Goal: Transaction & Acquisition: Purchase product/service

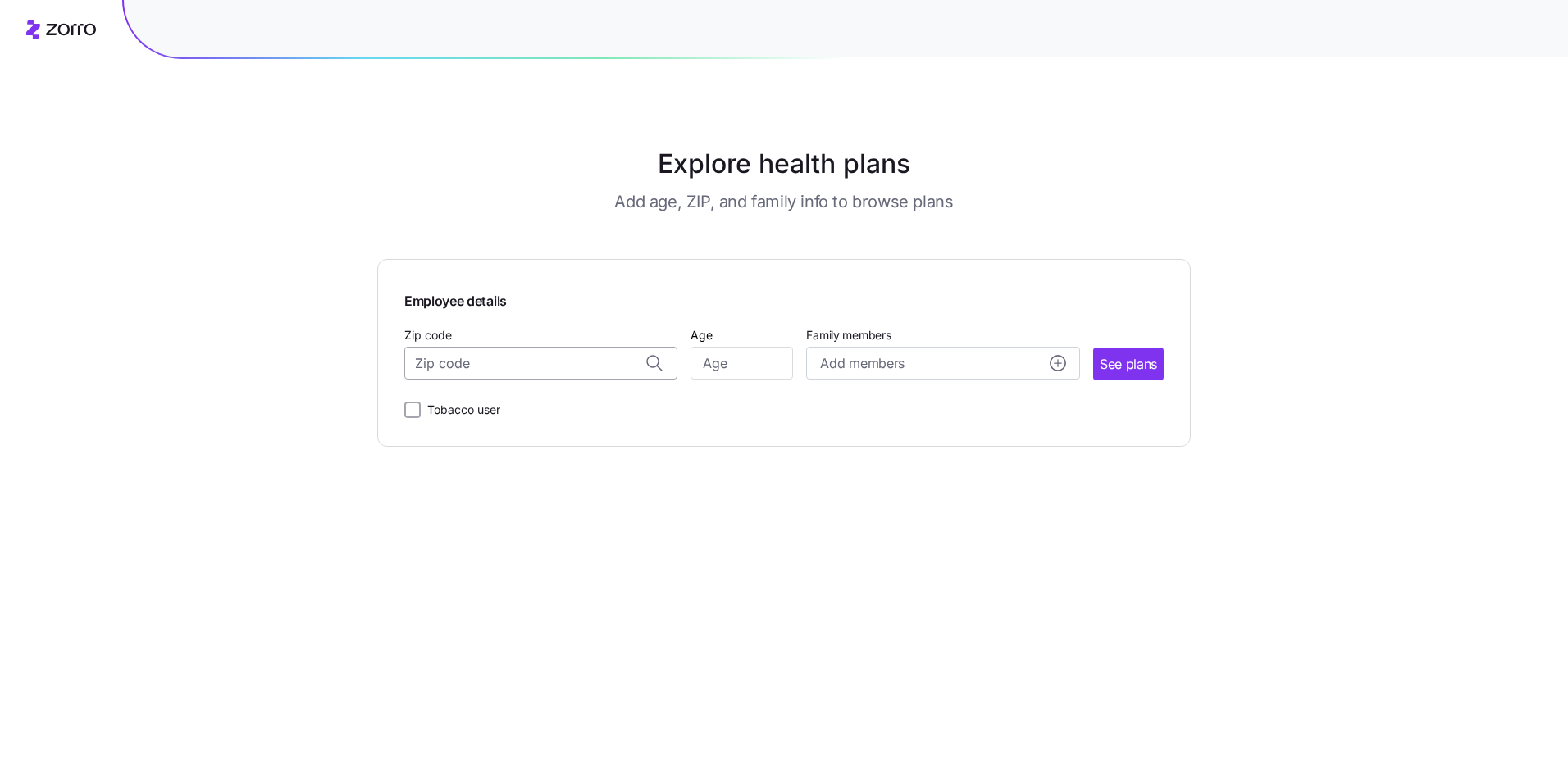
click at [494, 364] on input "Zip code" at bounding box center [541, 363] width 273 height 32
type input "21617"
click at [746, 363] on input "Age" at bounding box center [741, 363] width 102 height 32
type input "60"
click at [1056, 365] on circle "add icon" at bounding box center [1058, 364] width 15 height 15
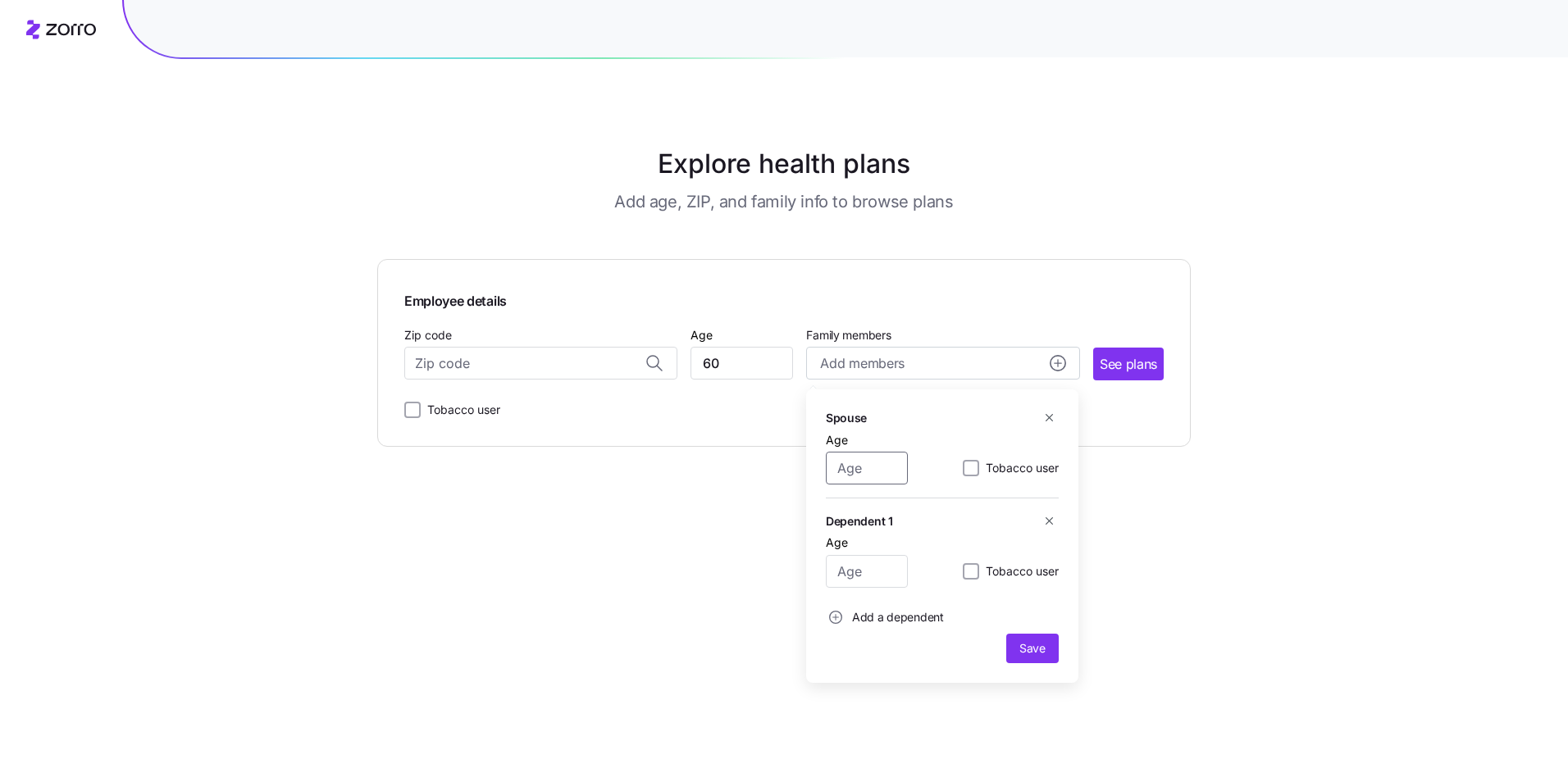
click at [878, 471] on input "Age" at bounding box center [867, 468] width 82 height 32
type input "59"
click at [441, 365] on input "Zip code" at bounding box center [541, 363] width 273 height 32
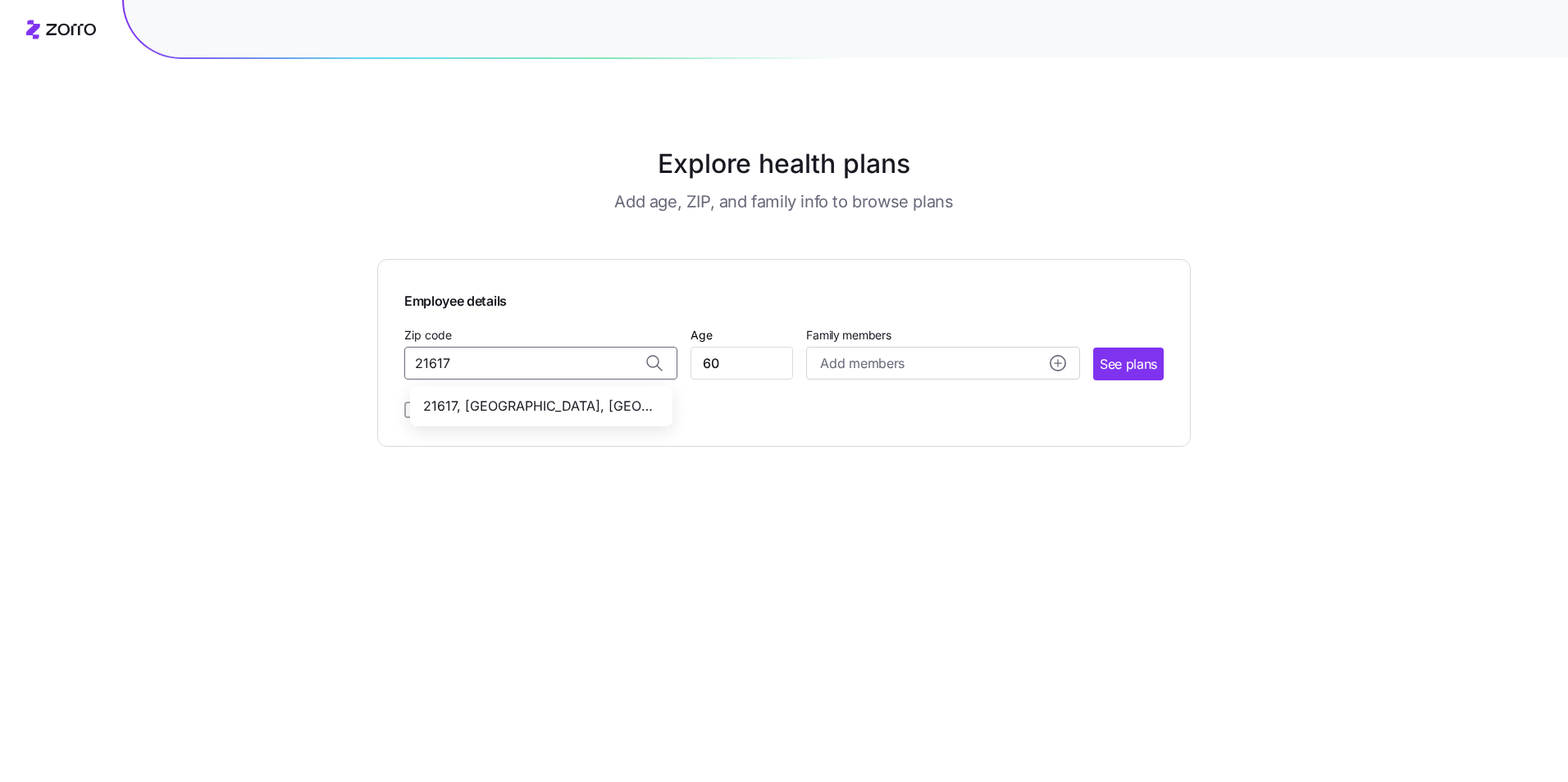
click at [533, 404] on span "21617, [GEOGRAPHIC_DATA], [GEOGRAPHIC_DATA]" at bounding box center [537, 406] width 229 height 20
type input "21617, [GEOGRAPHIC_DATA], [GEOGRAPHIC_DATA]"
click at [1056, 365] on circle "add icon" at bounding box center [1058, 364] width 15 height 15
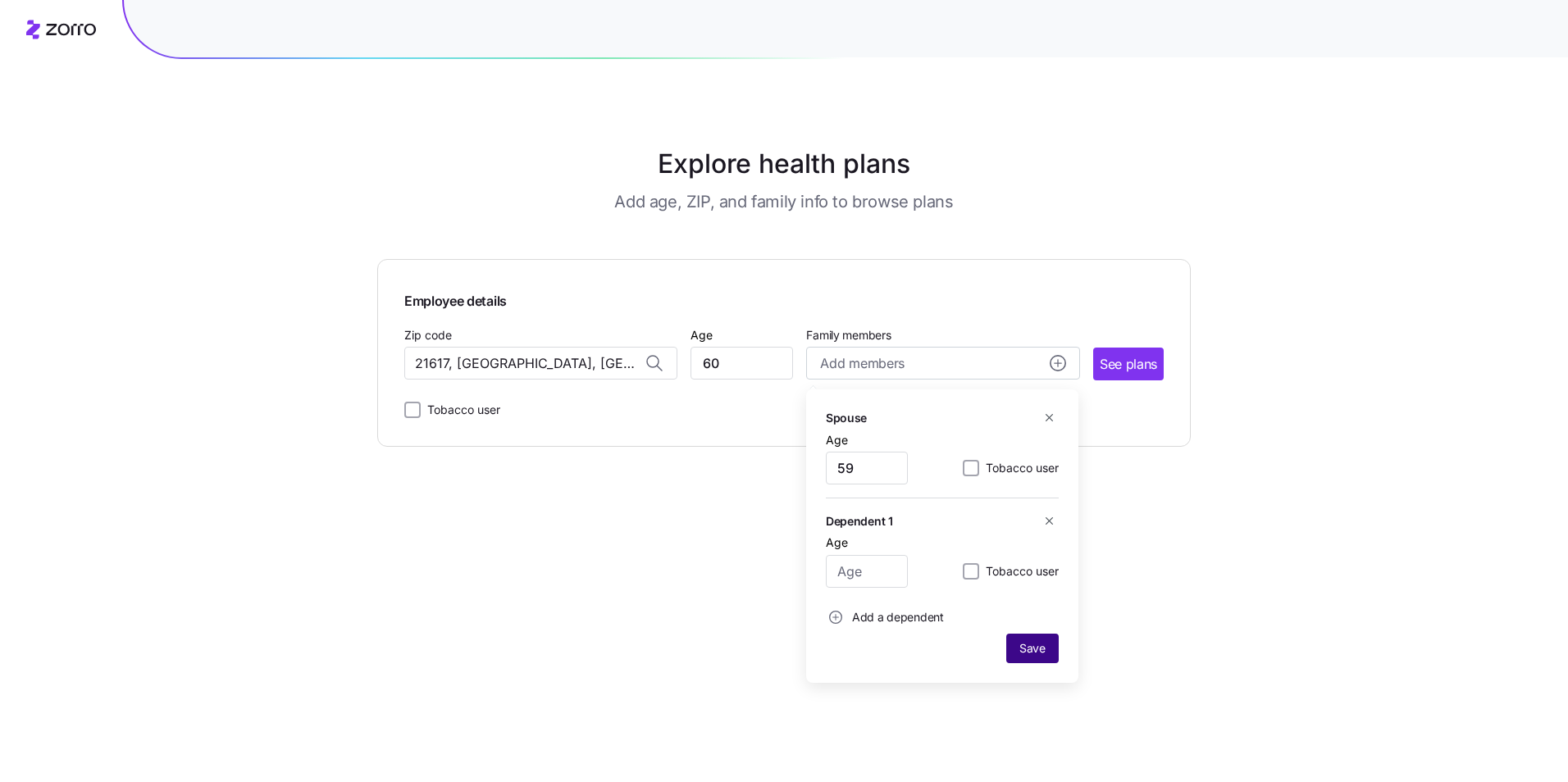
click at [1035, 645] on span "Save" at bounding box center [1032, 648] width 26 height 17
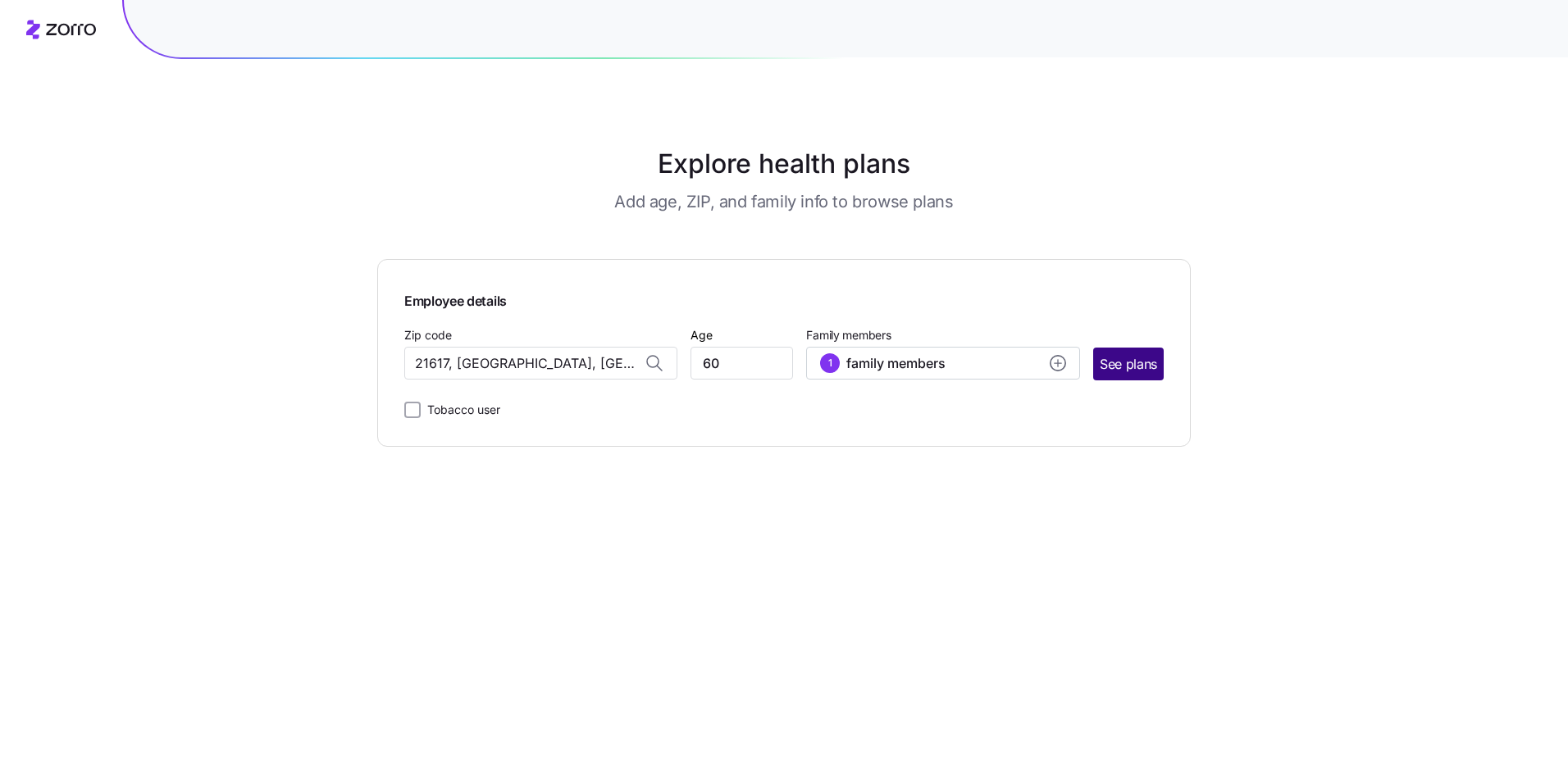
click at [1123, 363] on span "See plans" at bounding box center [1128, 365] width 58 height 20
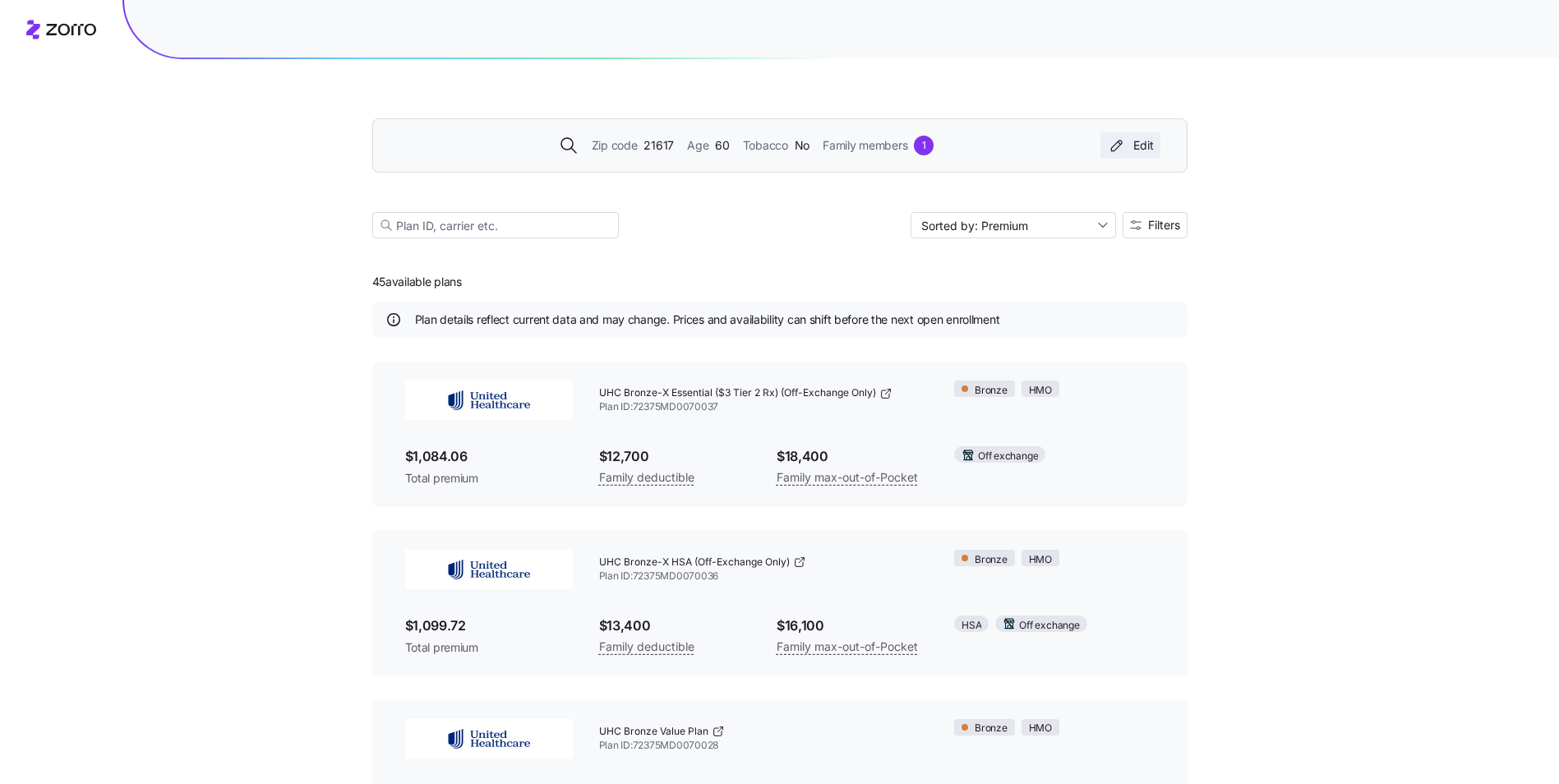
click at [1135, 143] on div "Edit" at bounding box center [1130, 146] width 47 height 17
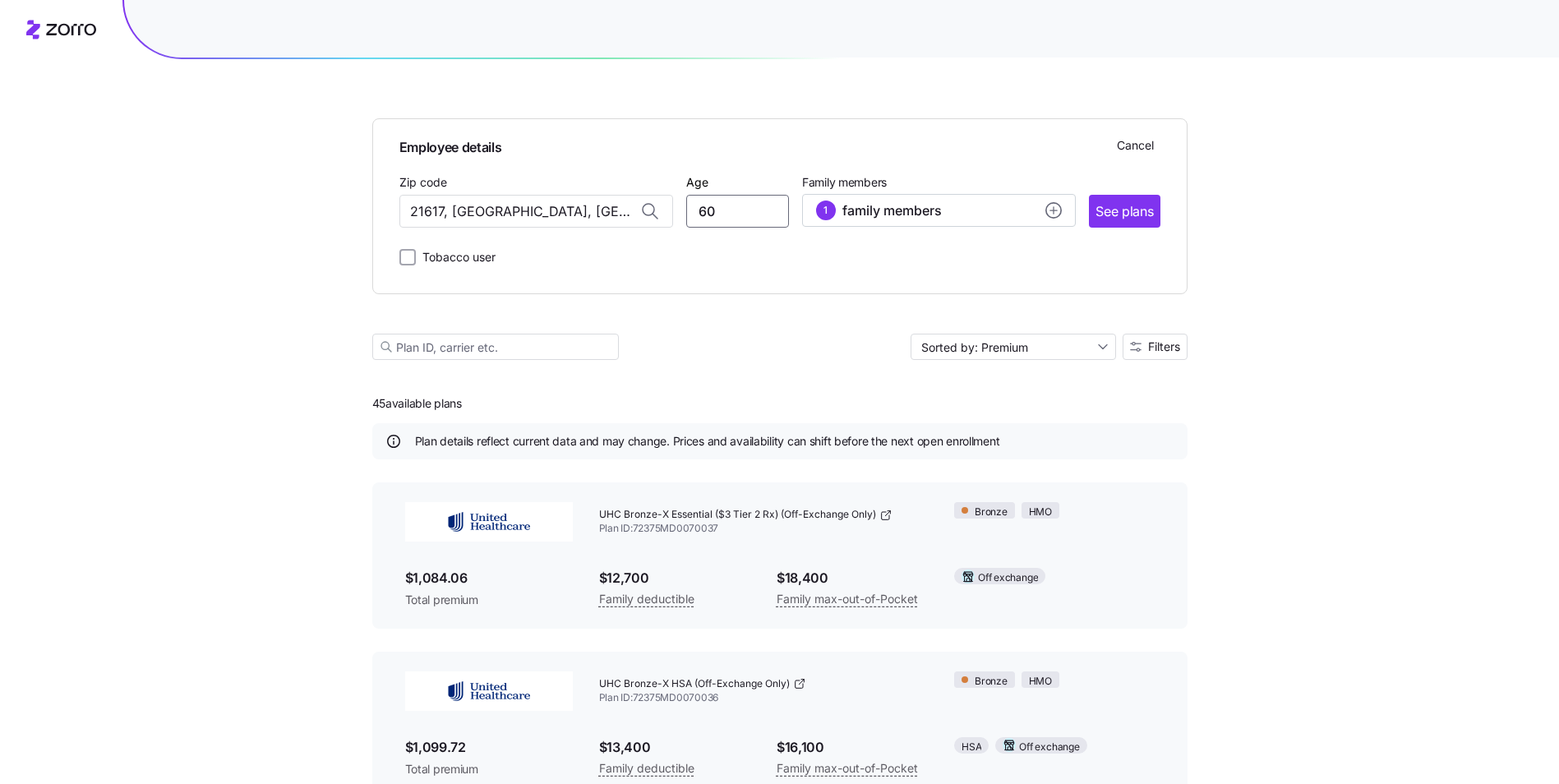
click at [713, 214] on input "60" at bounding box center [738, 210] width 102 height 33
type input "61"
click at [993, 211] on div "1 family members" at bounding box center [939, 210] width 246 height 20
click at [1023, 407] on span "Save" at bounding box center [1028, 407] width 26 height 17
click at [1131, 208] on span "See plans" at bounding box center [1125, 212] width 58 height 20
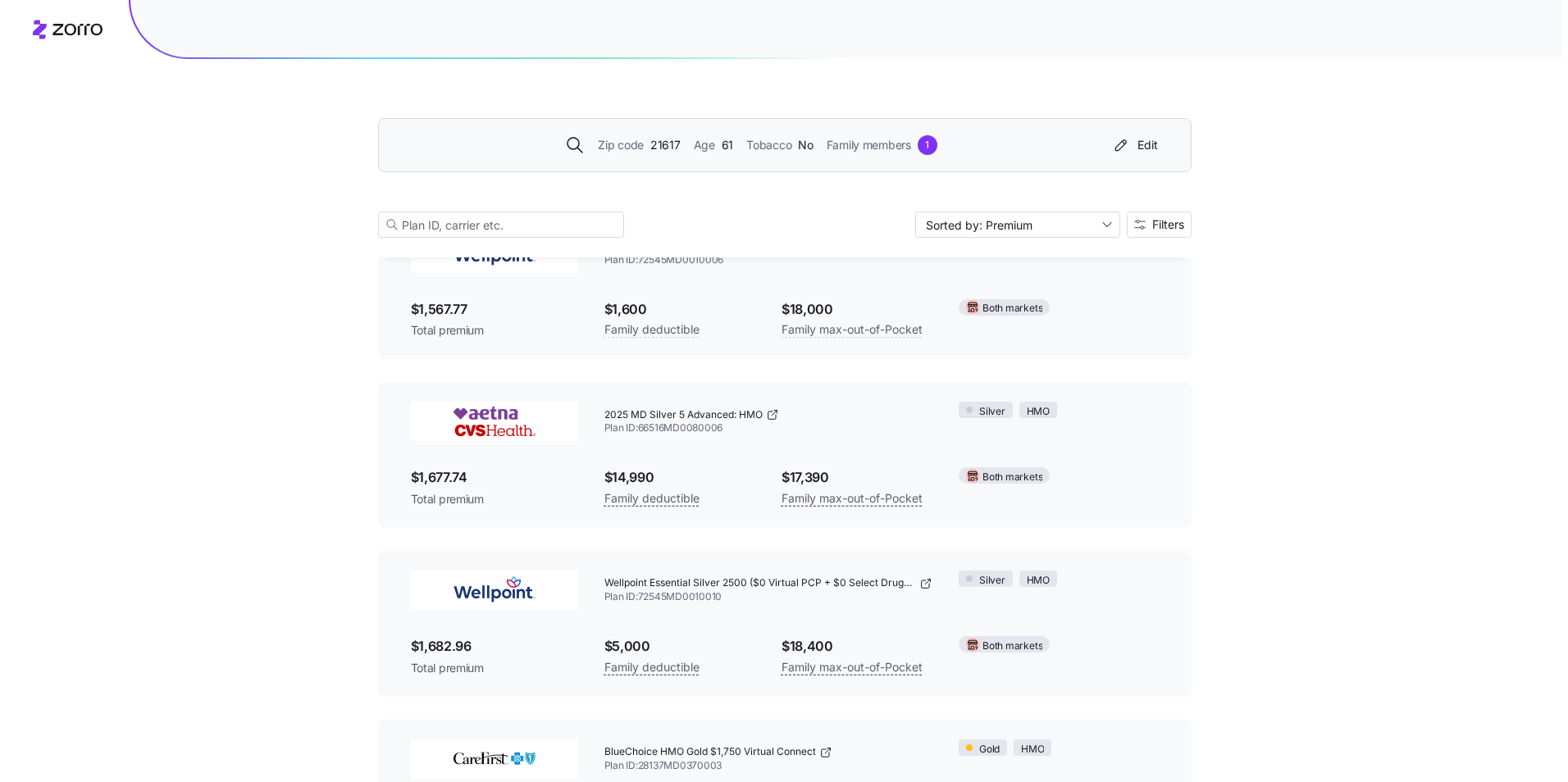
scroll to position [4710, 0]
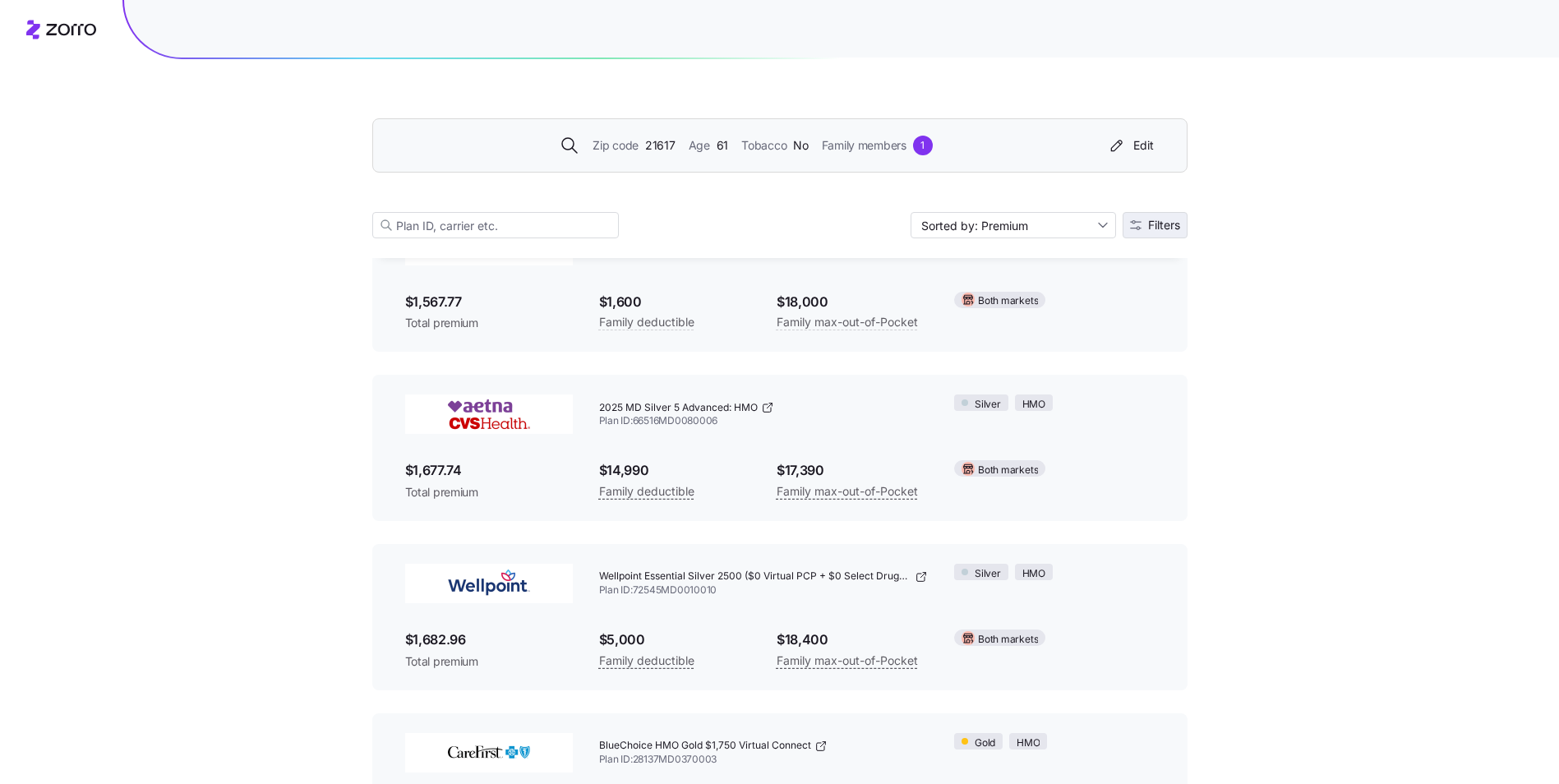
click at [1142, 222] on span "Filters" at bounding box center [1155, 225] width 50 height 11
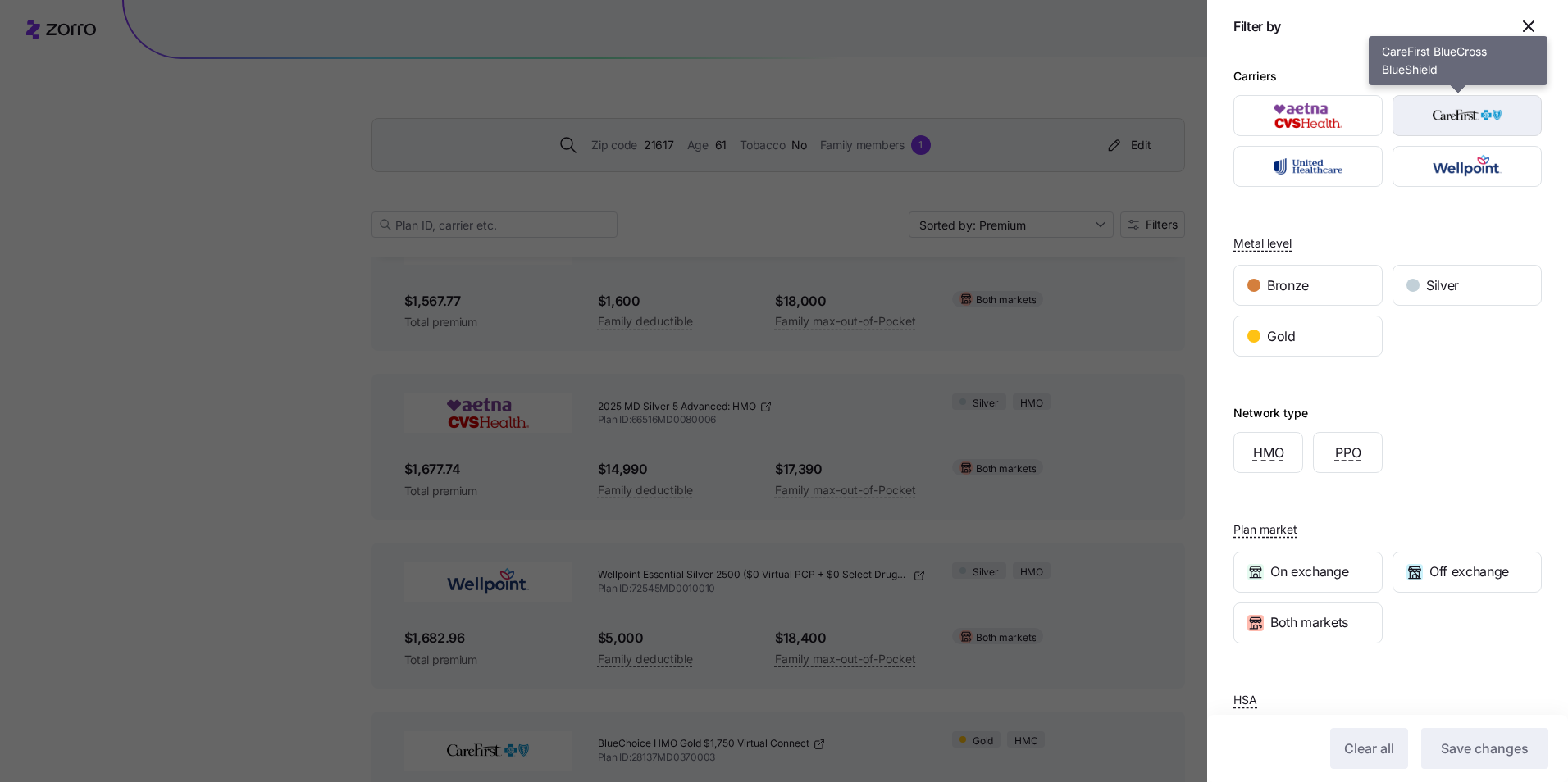
click at [1448, 122] on img "button" at bounding box center [1467, 115] width 121 height 32
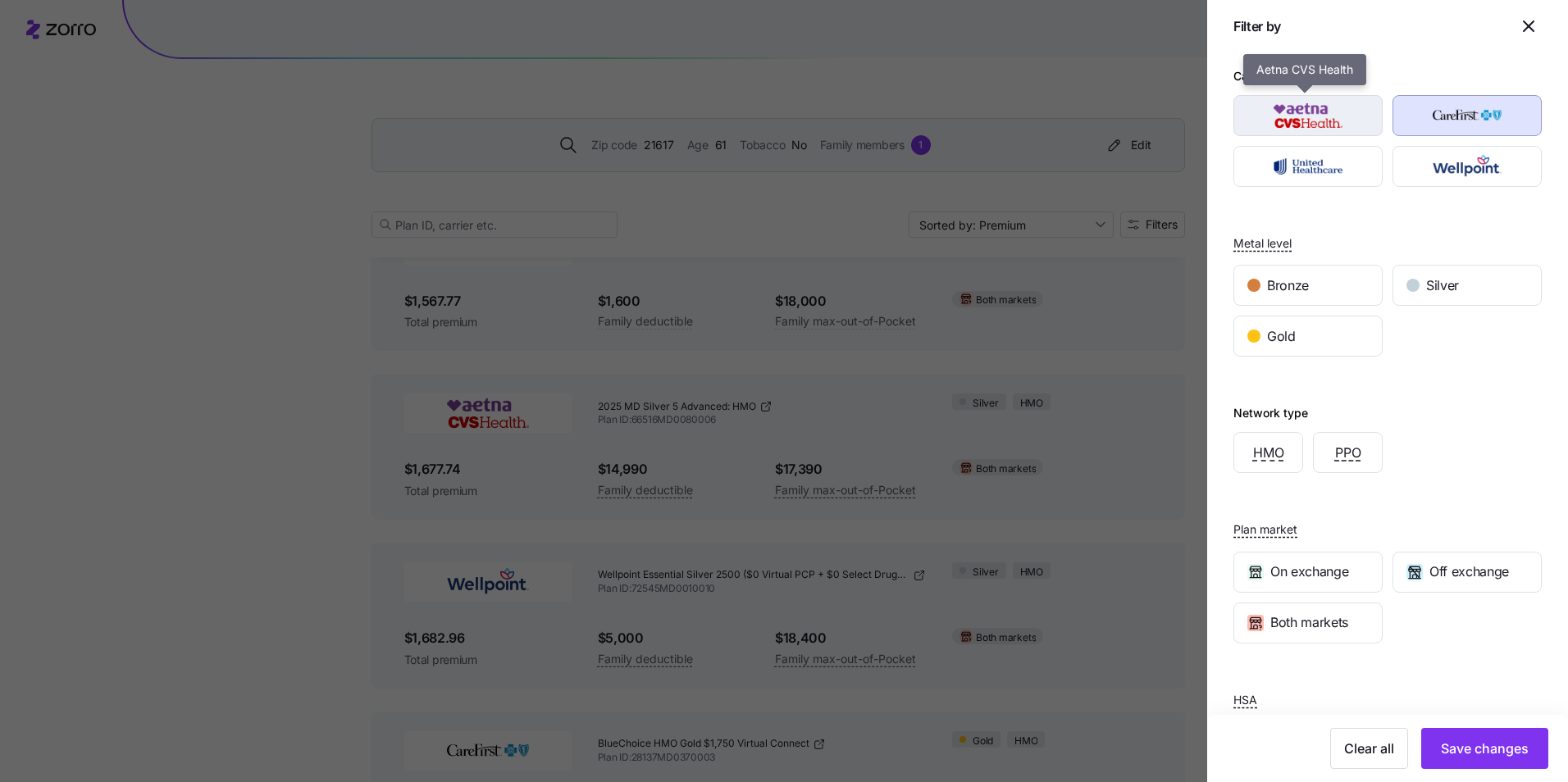
click at [1309, 112] on img "button" at bounding box center [1308, 115] width 121 height 32
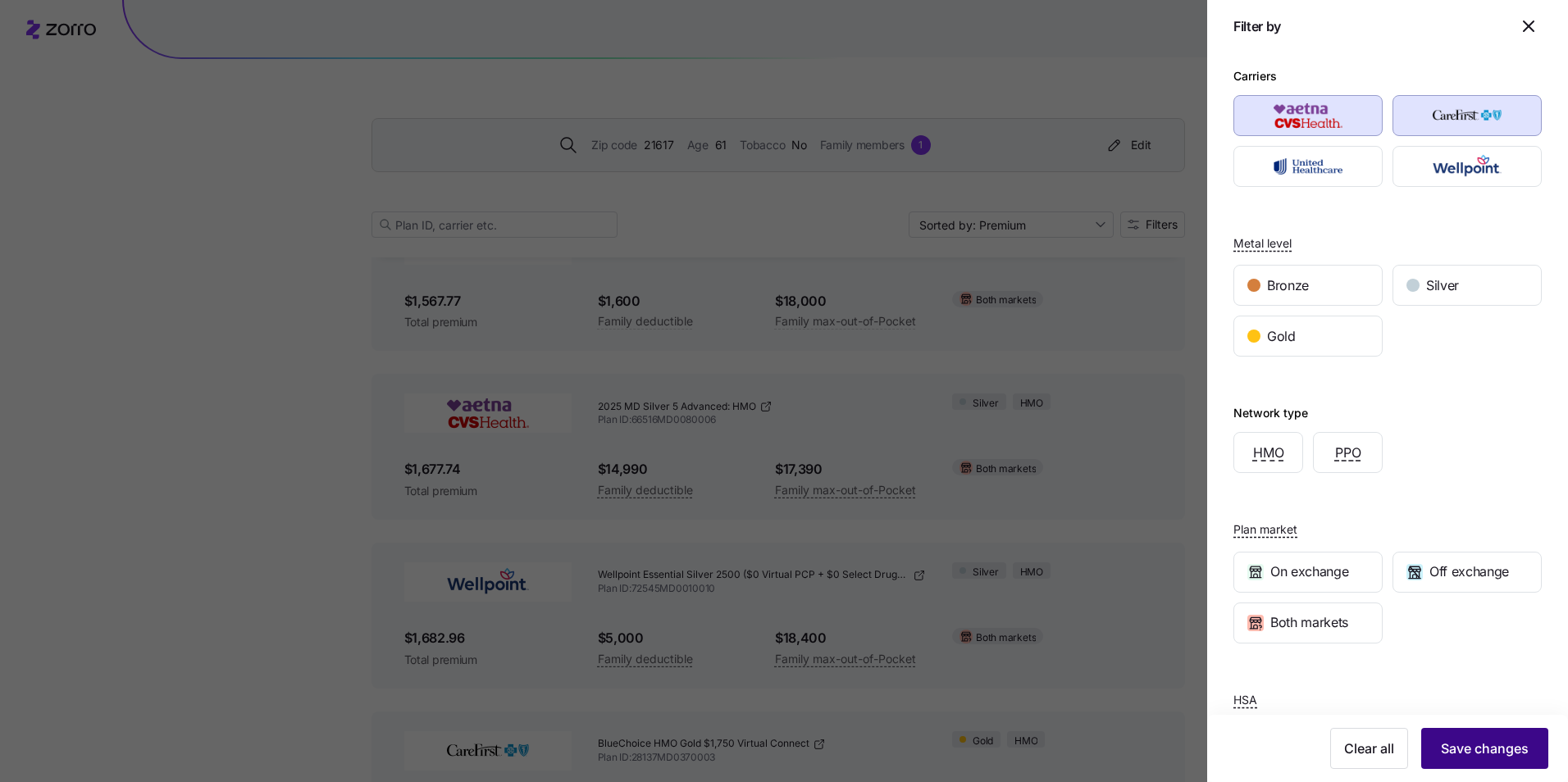
click at [1455, 749] on span "Save changes" at bounding box center [1484, 748] width 88 height 19
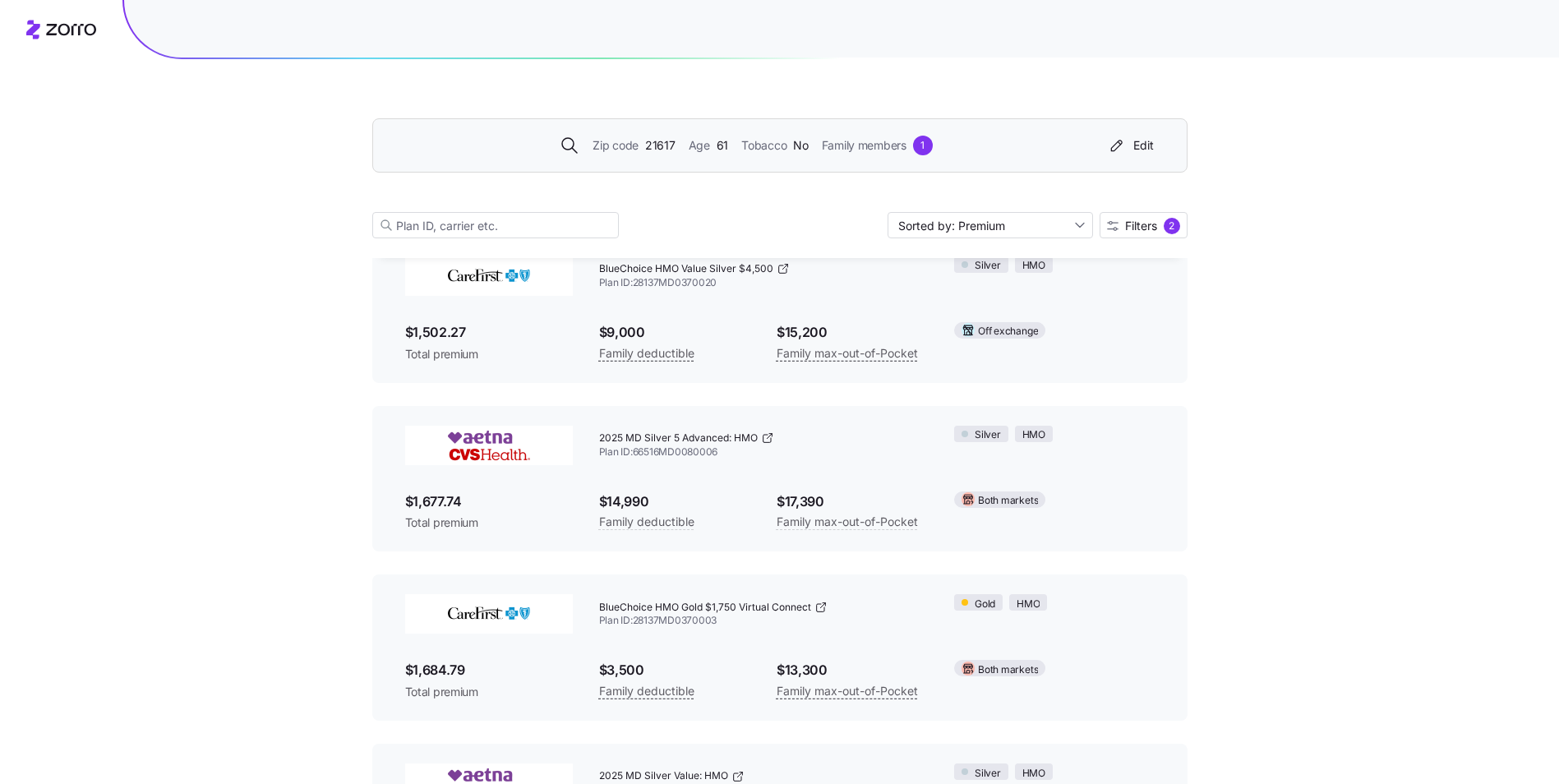
scroll to position [1140, 0]
click at [766, 435] on icon at bounding box center [767, 437] width 13 height 13
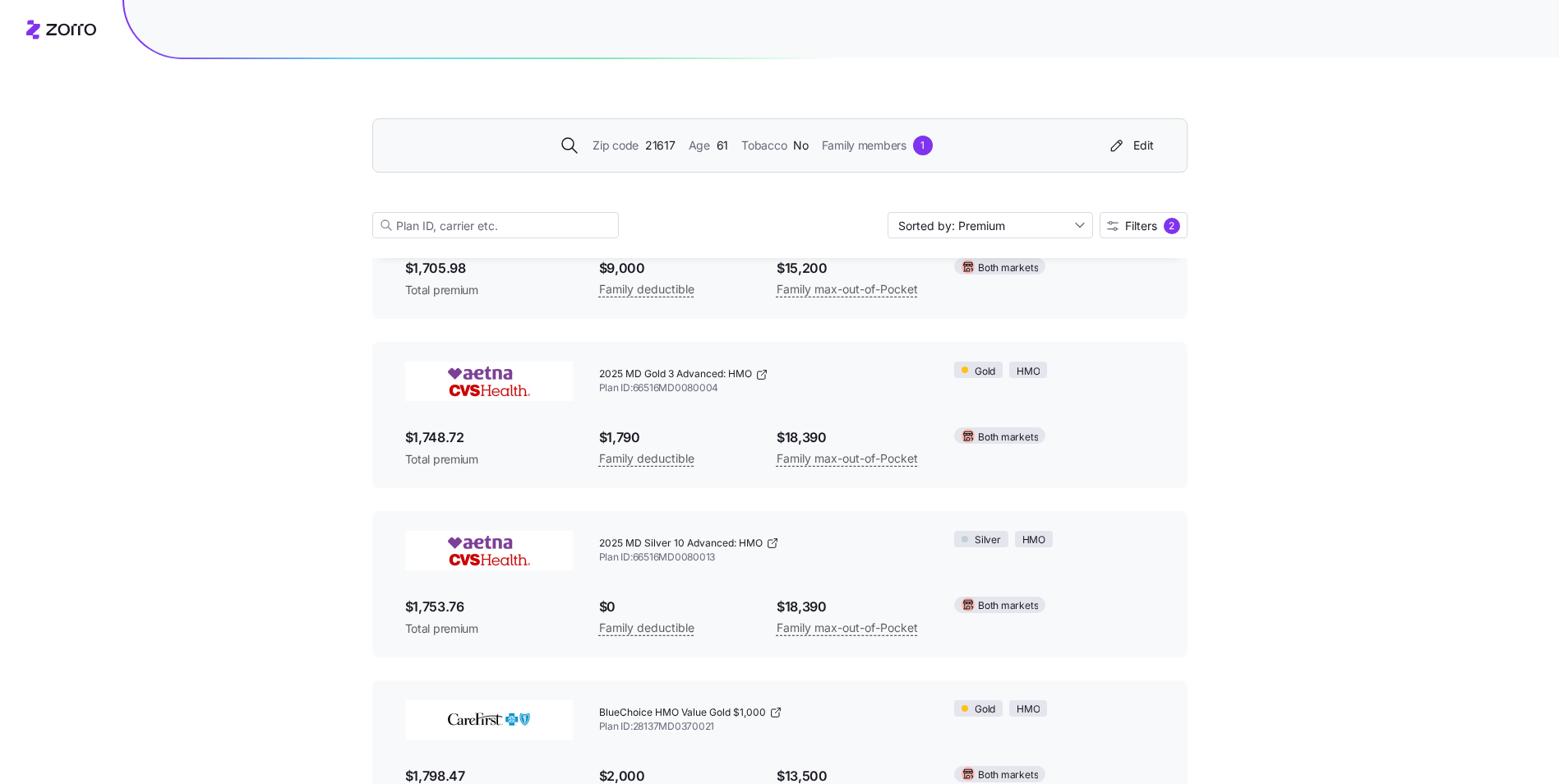
scroll to position [1711, 0]
click at [761, 374] on icon at bounding box center [762, 374] width 13 height 13
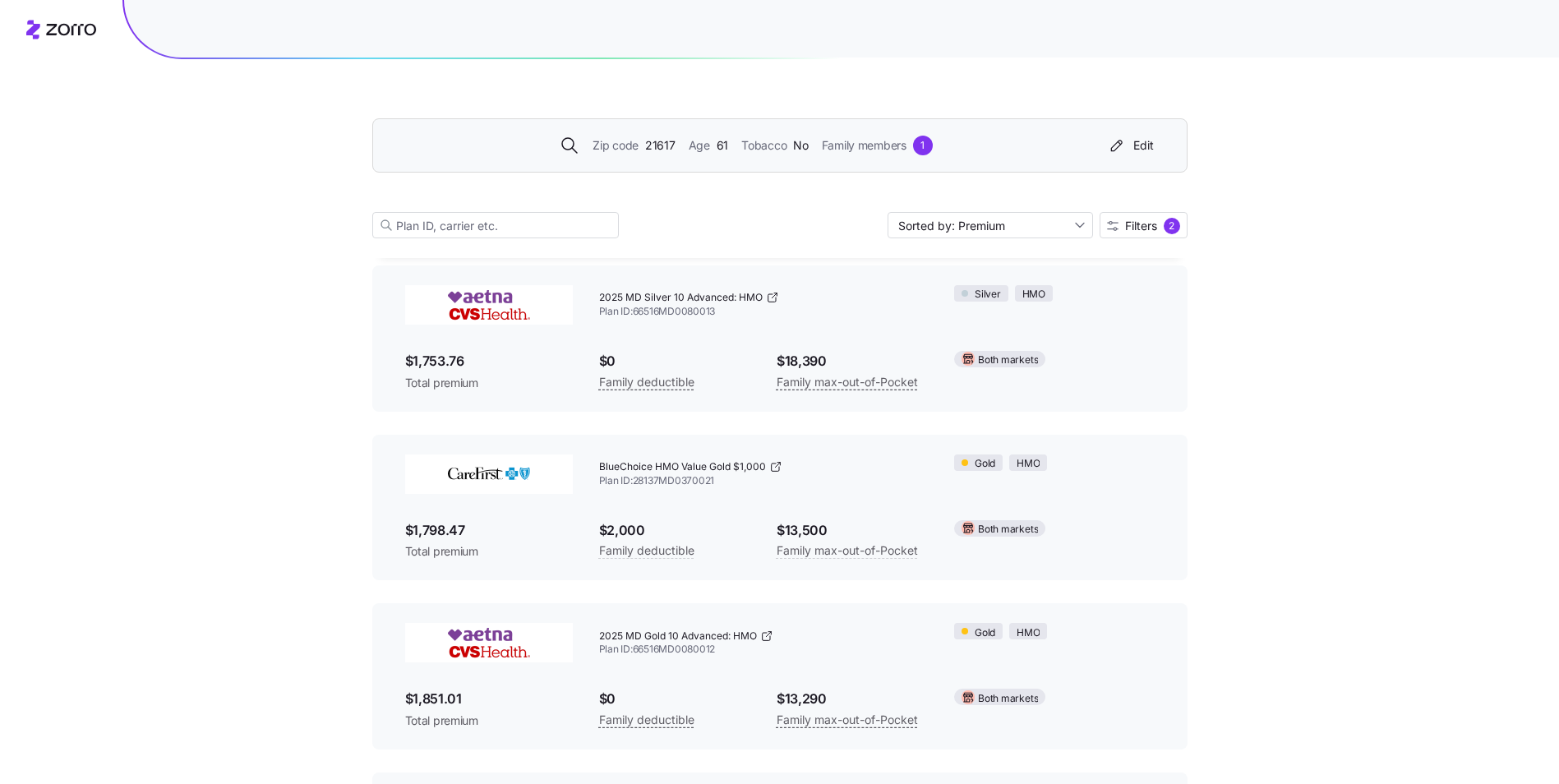
scroll to position [1957, 0]
click at [776, 461] on icon at bounding box center [776, 466] width 13 height 13
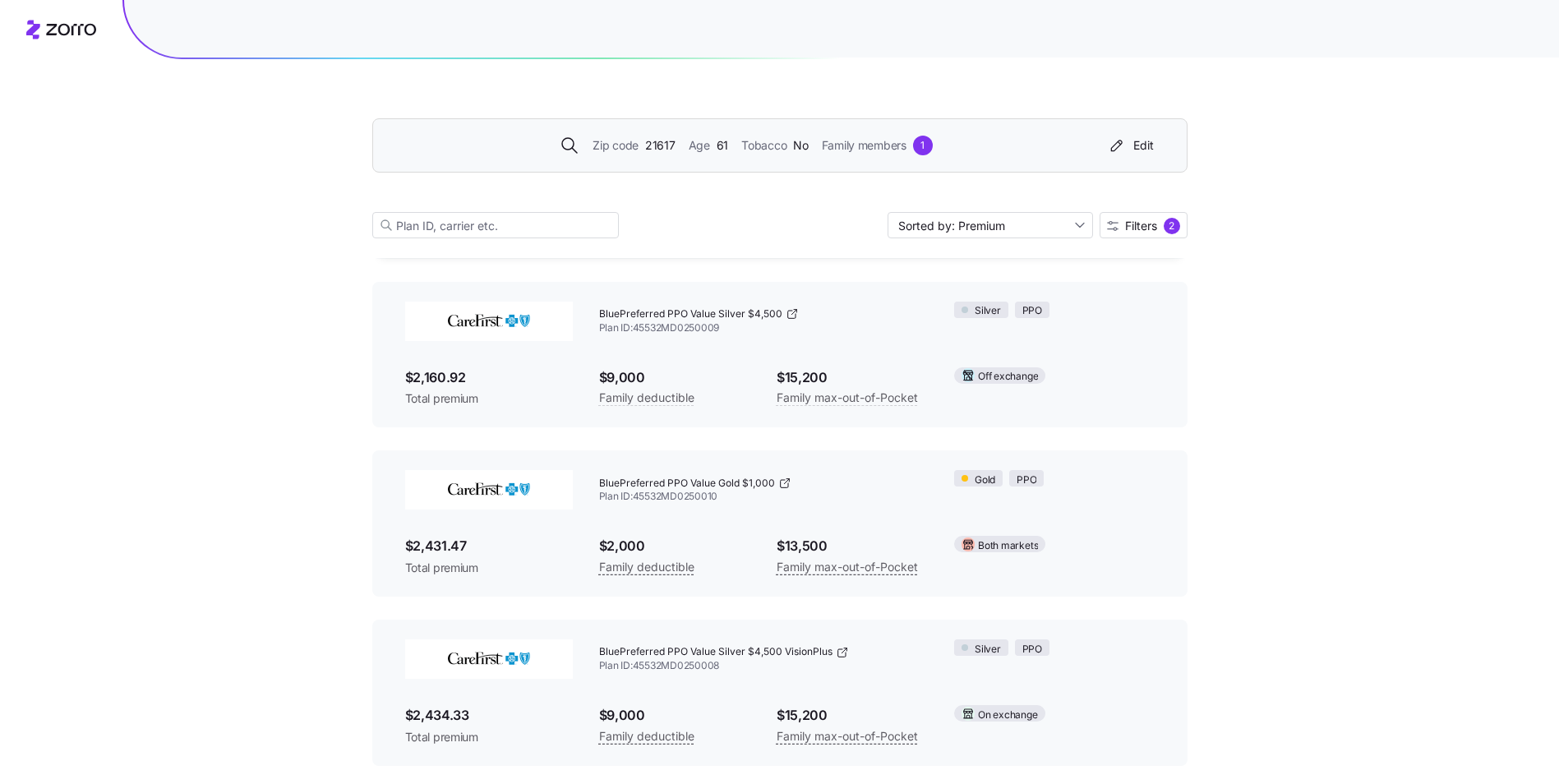
scroll to position [2959, 0]
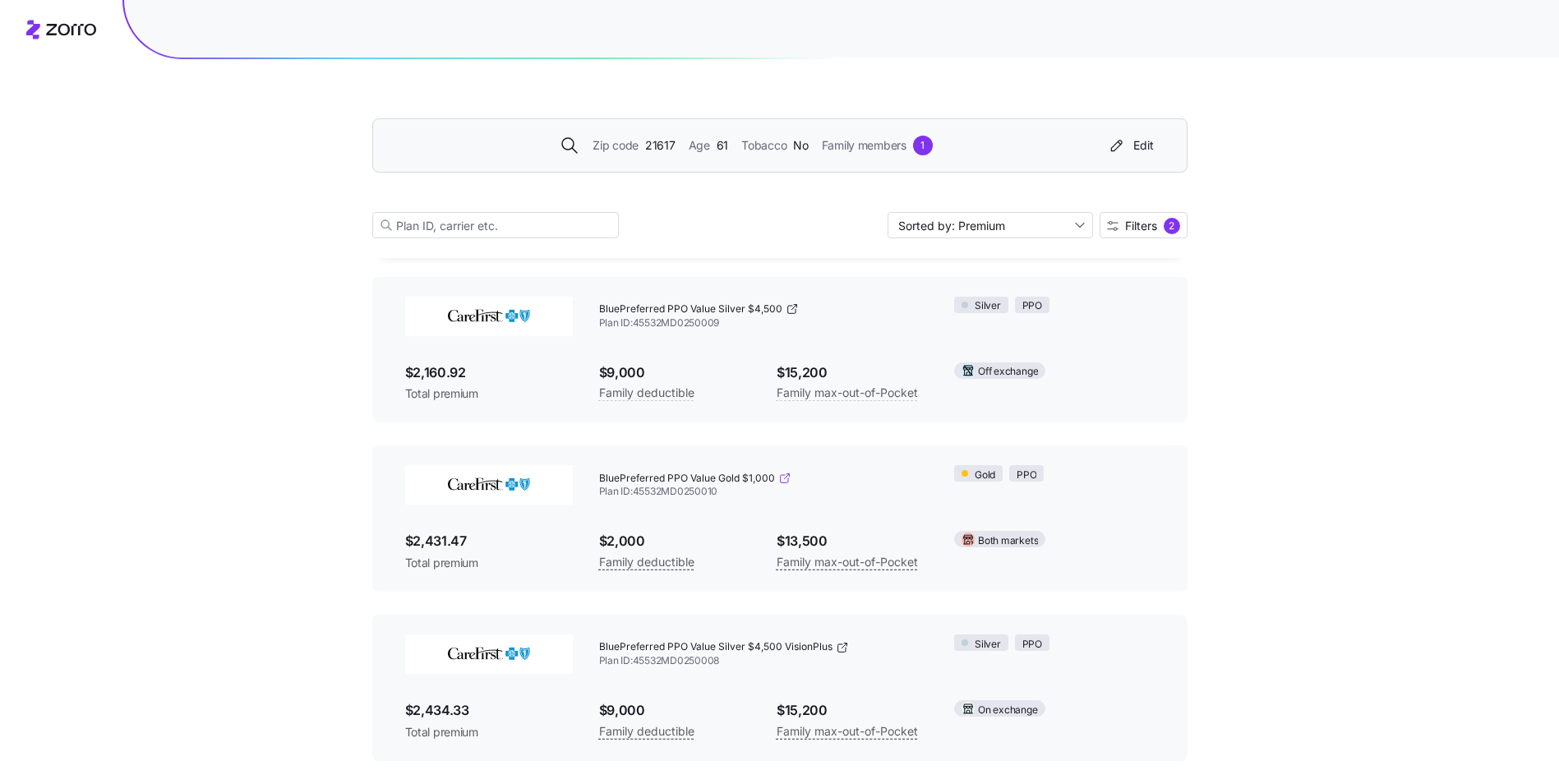
click at [782, 477] on icon at bounding box center [785, 478] width 13 height 13
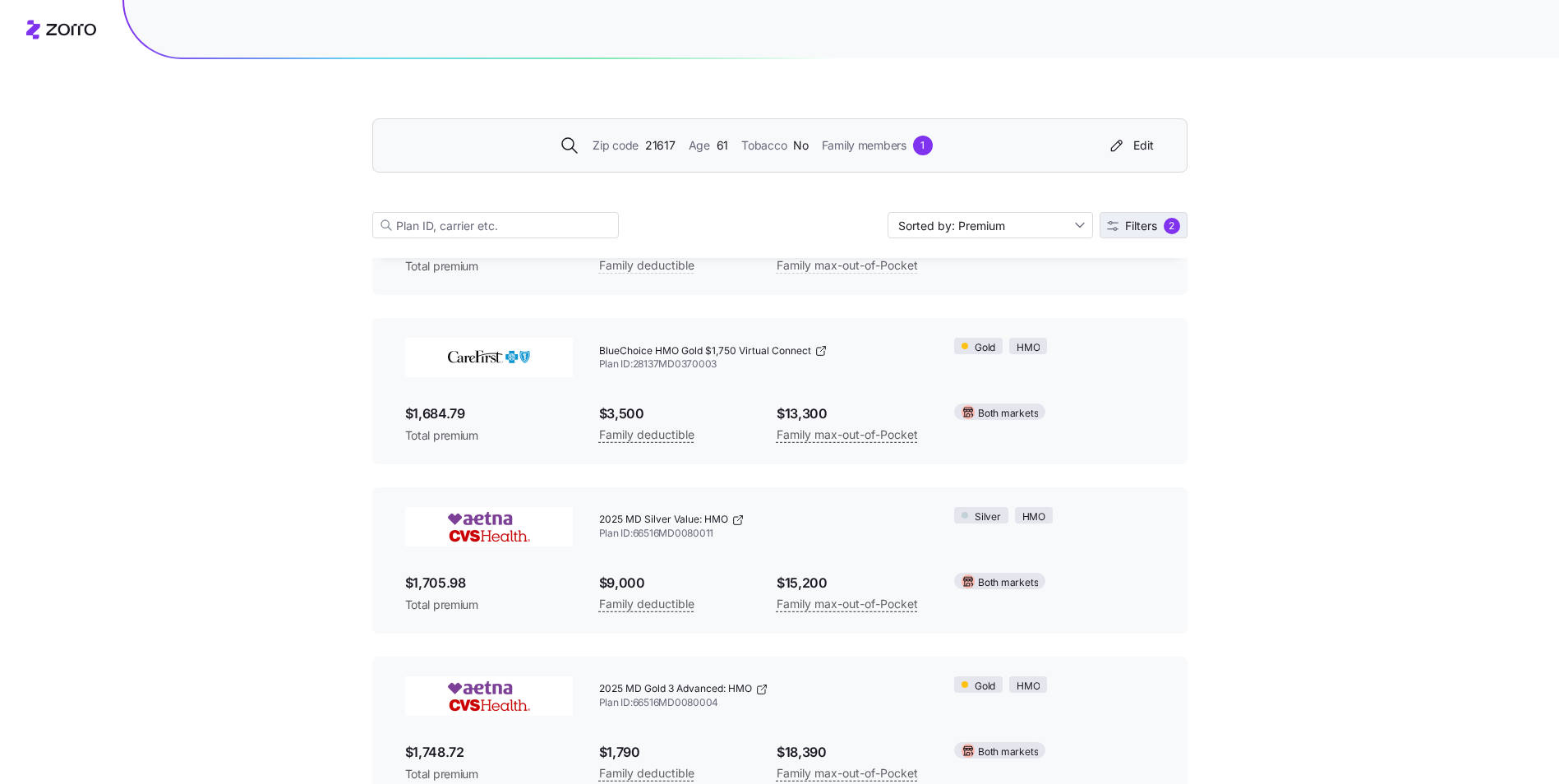
scroll to position [1395, 0]
click at [1148, 222] on span "Filters" at bounding box center [1141, 226] width 32 height 11
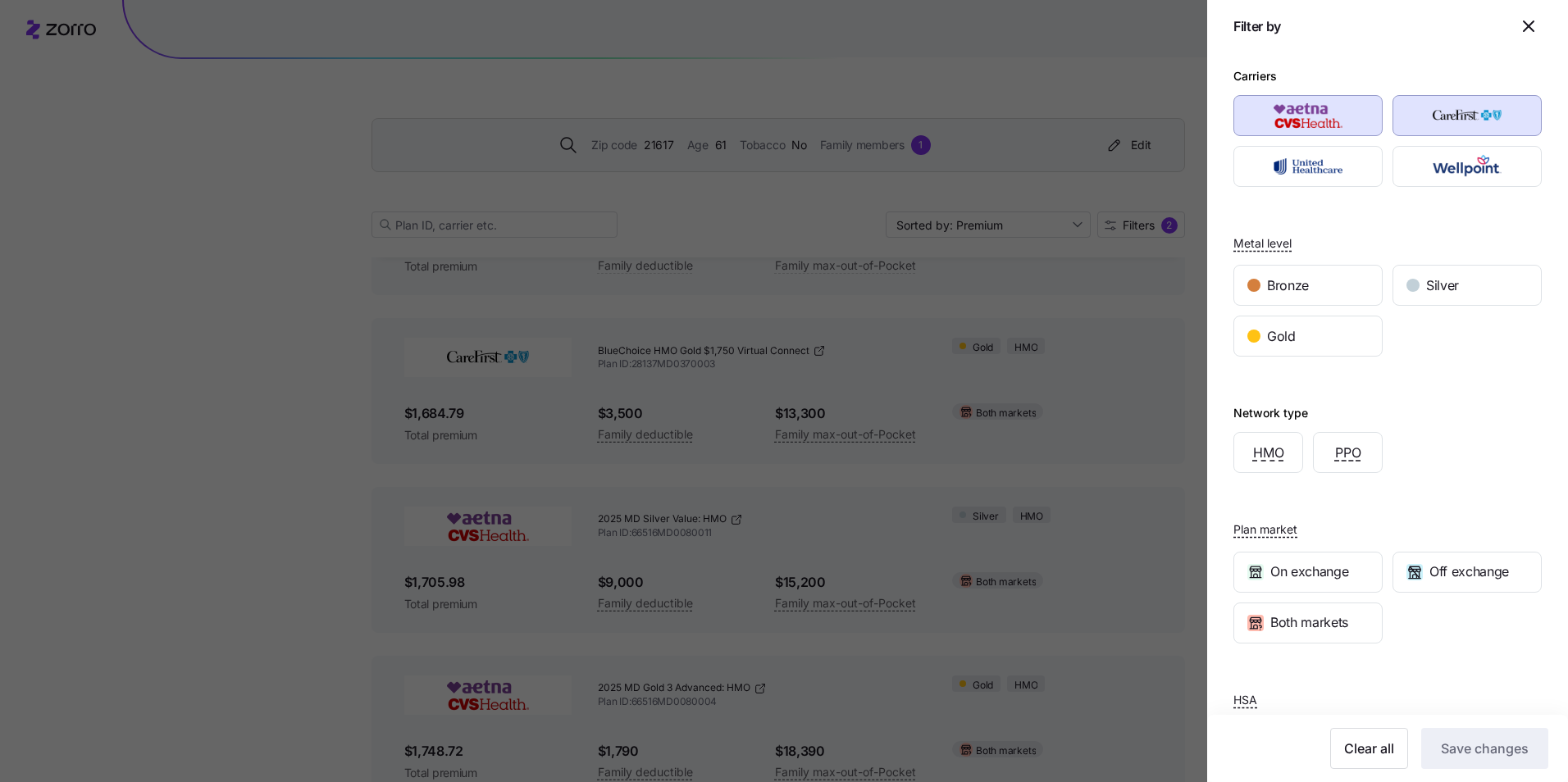
click at [1400, 202] on div "Metal level Bronze Silver Gold" at bounding box center [1387, 279] width 308 height 158
click at [1519, 22] on icon "button" at bounding box center [1528, 26] width 19 height 19
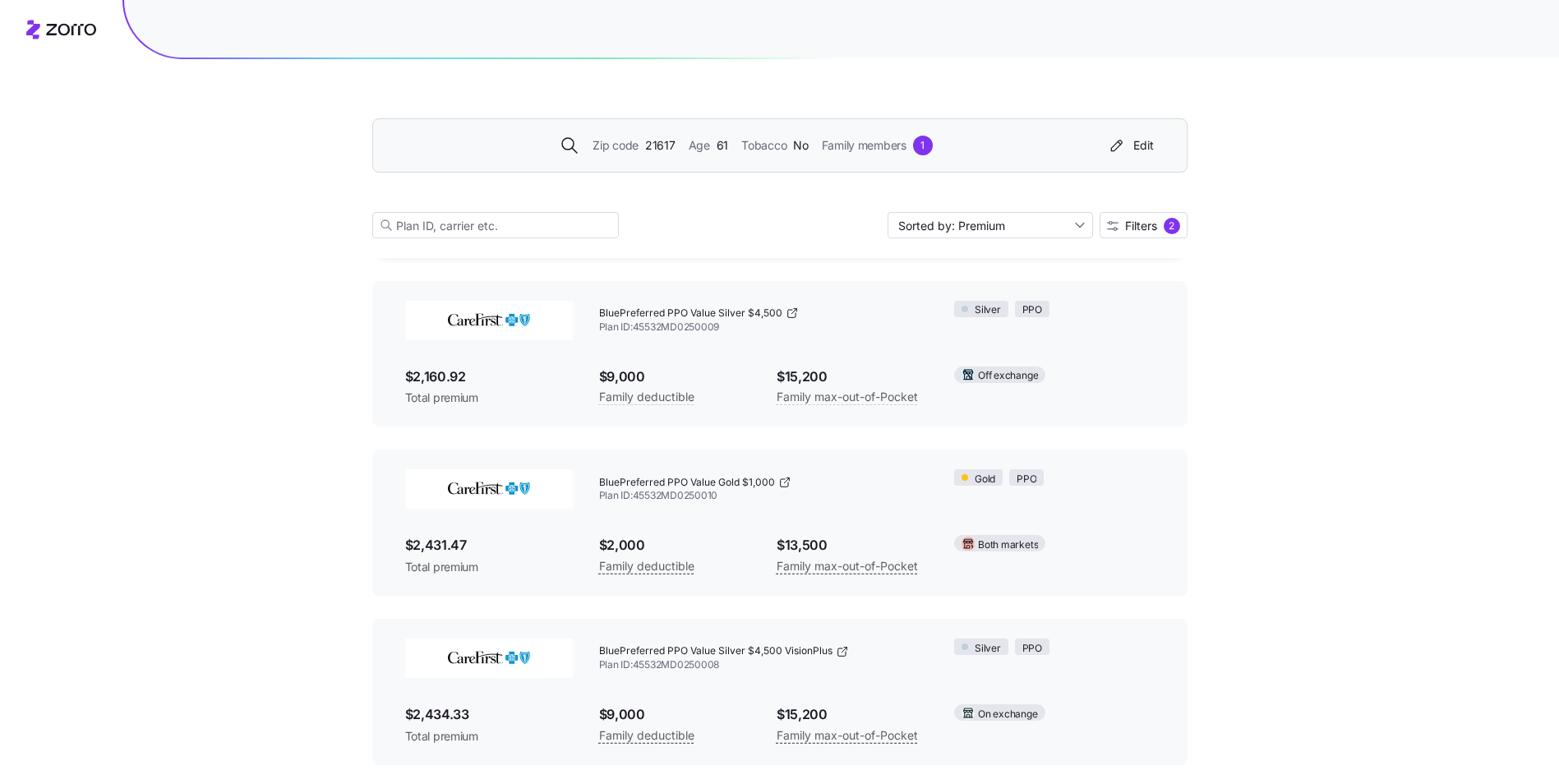
scroll to position [2959, 0]
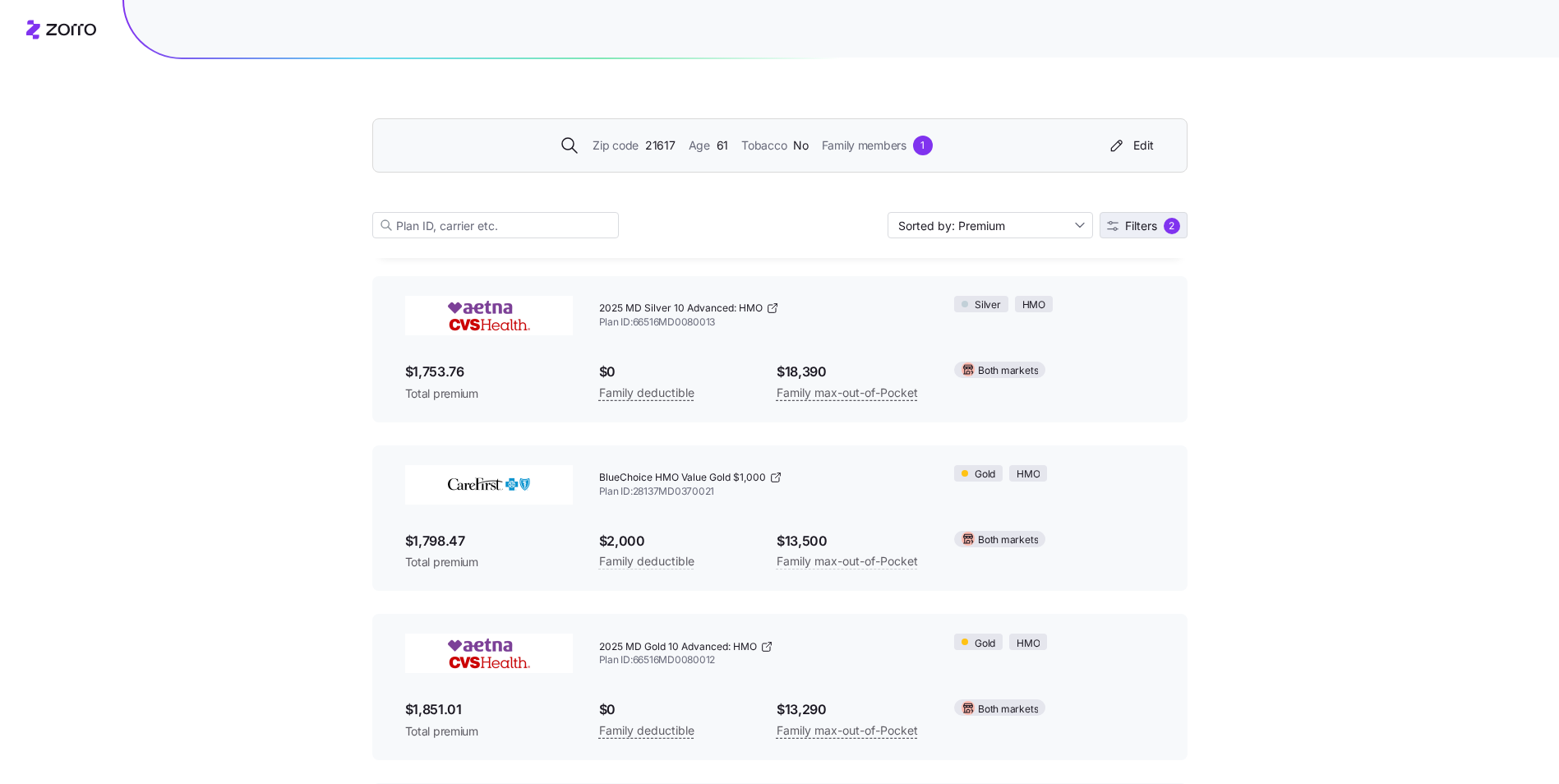
click at [1128, 227] on span "Filters" at bounding box center [1141, 226] width 32 height 11
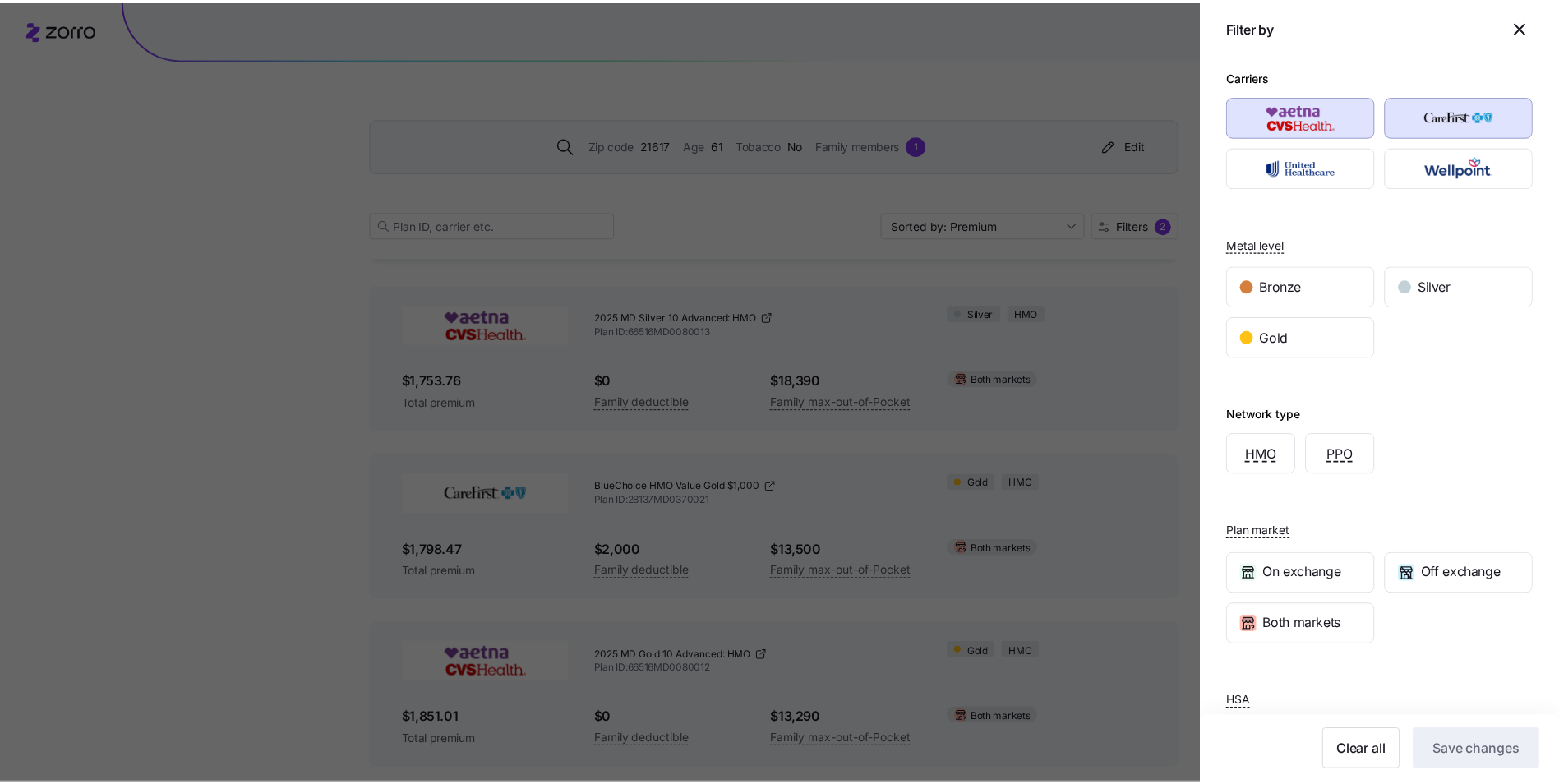
scroll to position [1935, 0]
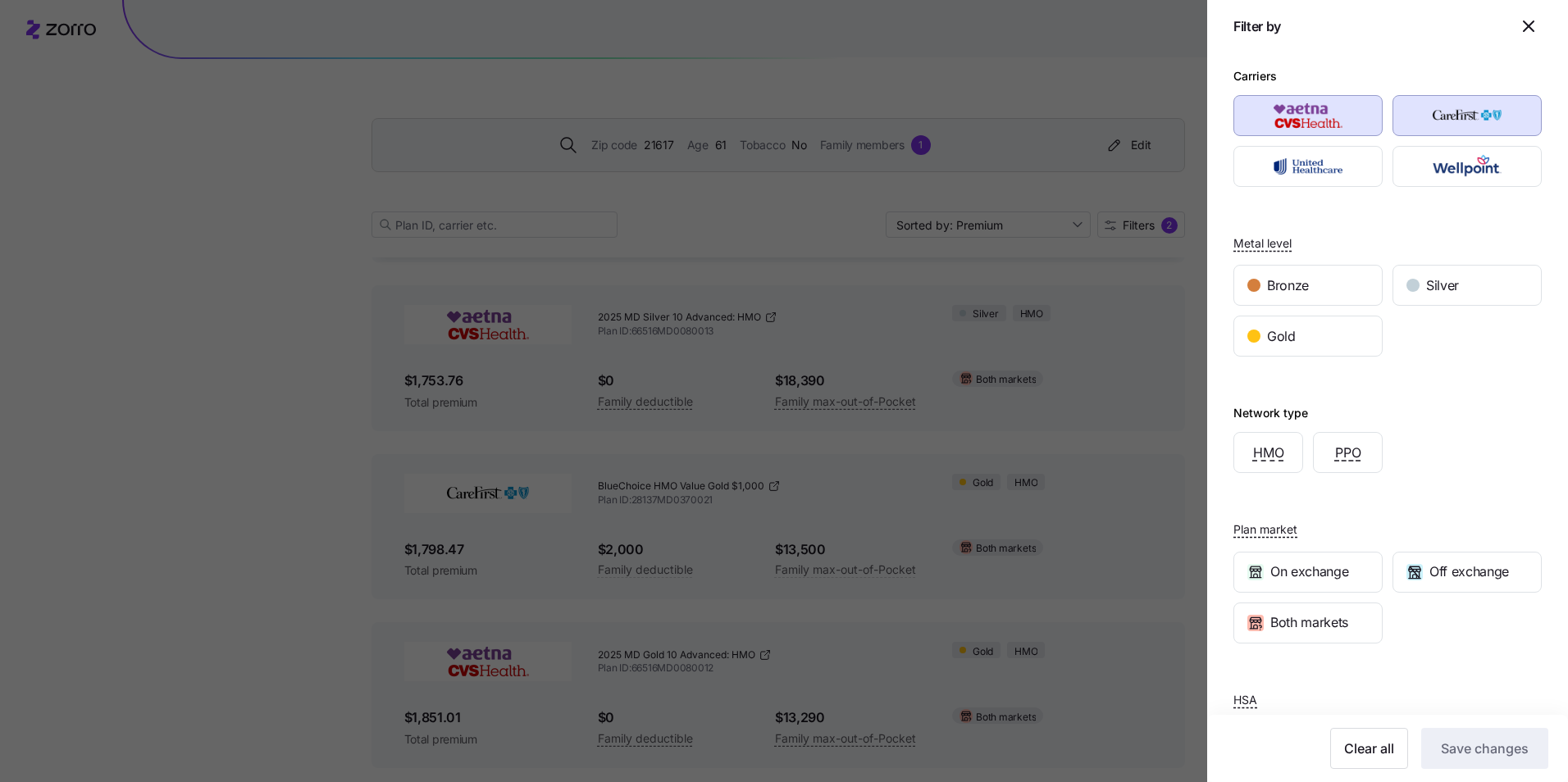
click at [1407, 227] on div "Metal level Bronze Silver Gold" at bounding box center [1387, 279] width 308 height 158
click at [1392, 388] on div "Network type HMO PPO" at bounding box center [1387, 421] width 308 height 103
click at [1519, 27] on icon "button" at bounding box center [1528, 26] width 19 height 19
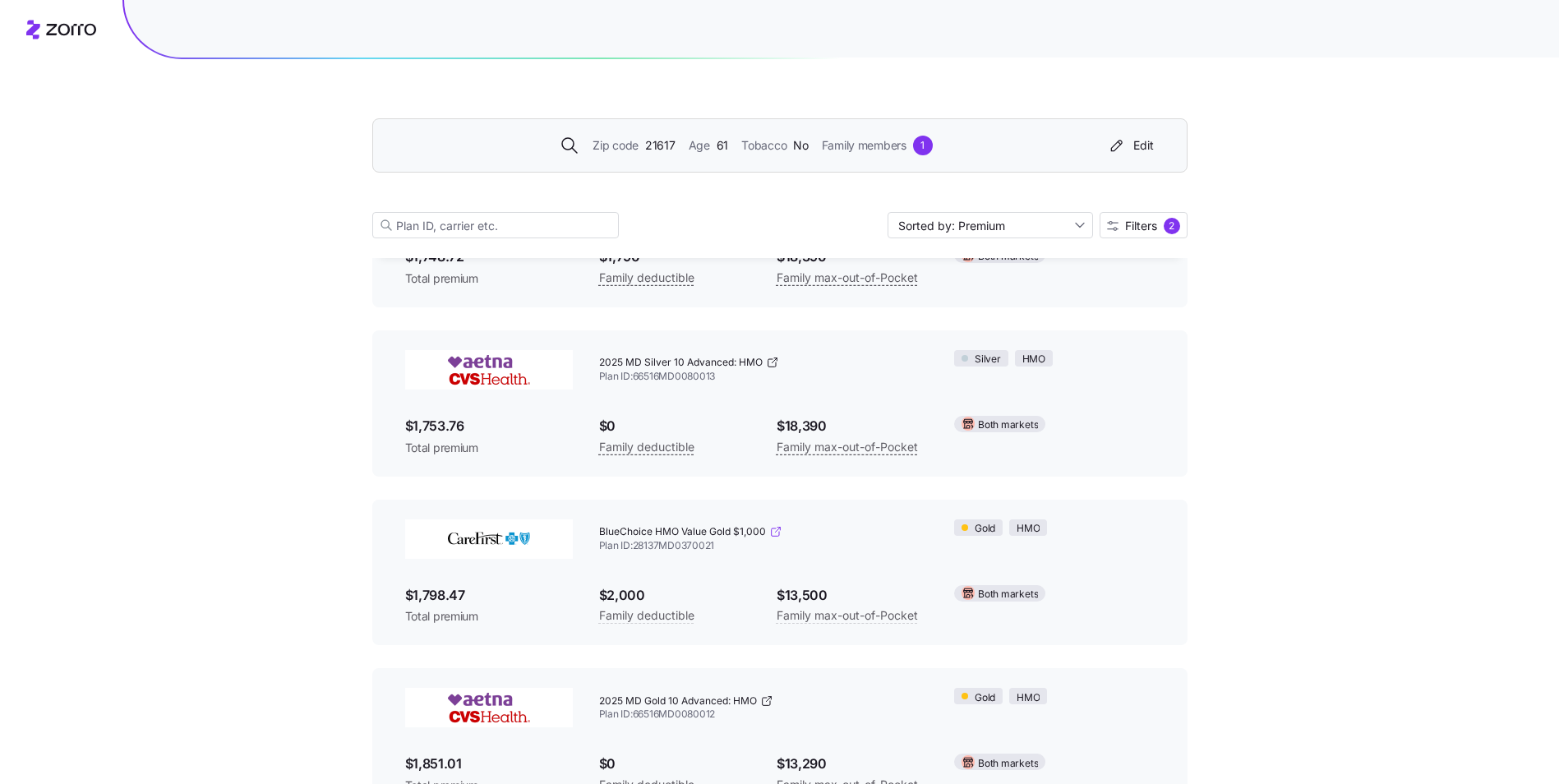
scroll to position [1892, 0]
click at [779, 533] on icon at bounding box center [776, 531] width 13 height 13
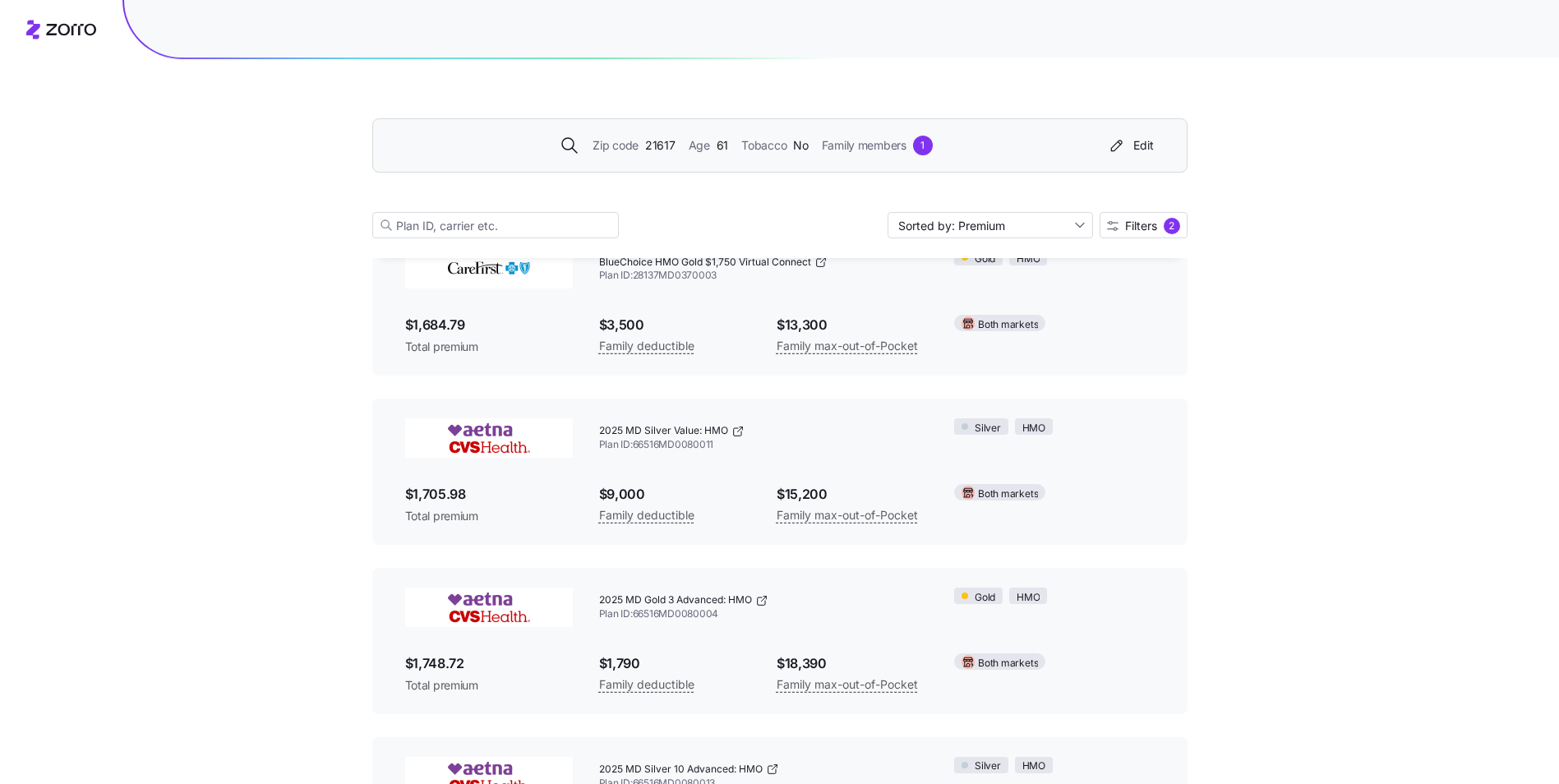
scroll to position [1513, 0]
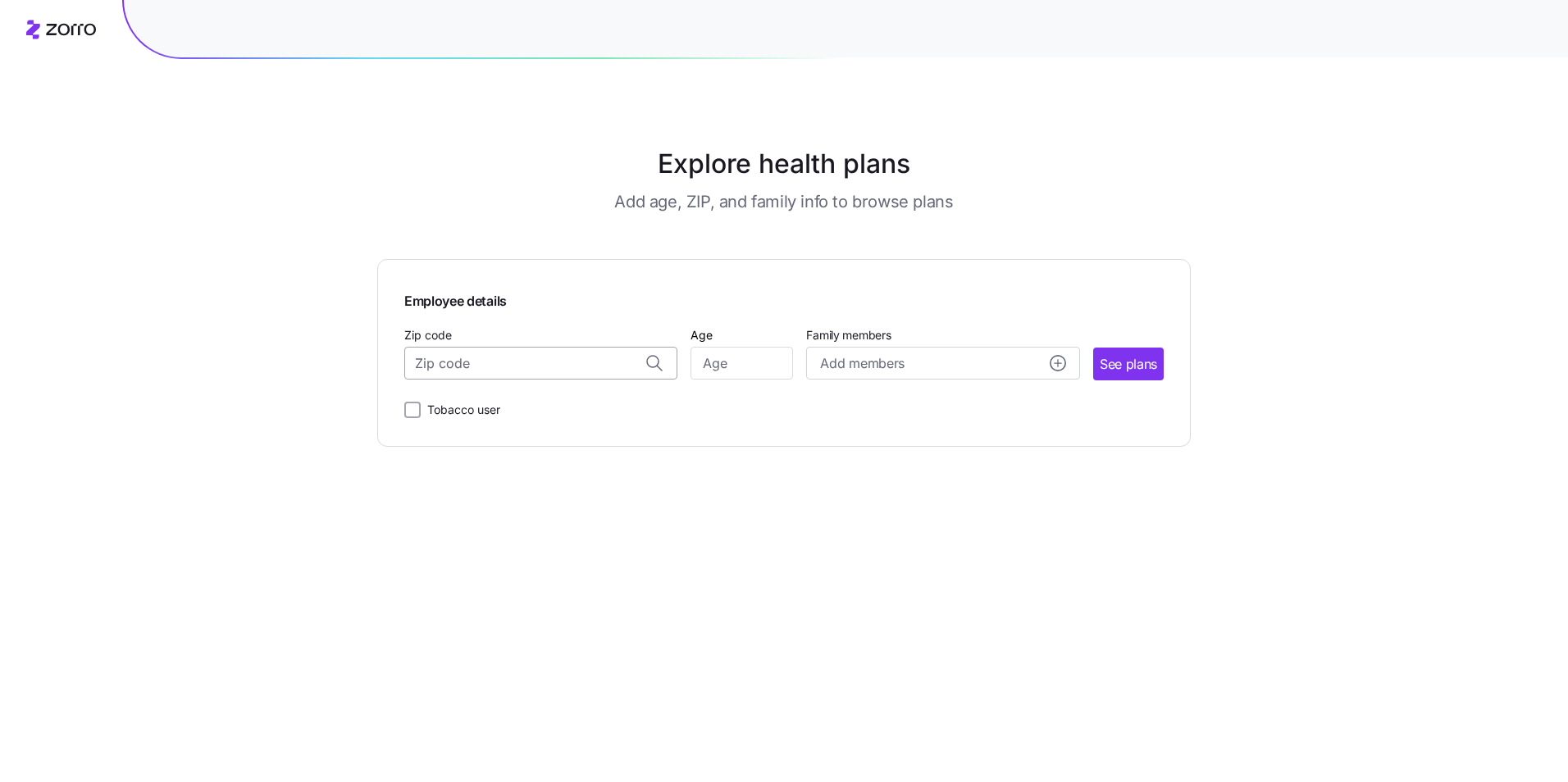
click at [515, 366] on input "Zip code" at bounding box center [541, 363] width 273 height 32
click at [613, 404] on span "21617, [GEOGRAPHIC_DATA], [GEOGRAPHIC_DATA]" at bounding box center [537, 406] width 229 height 20
type input "21617, [GEOGRAPHIC_DATA], [GEOGRAPHIC_DATA]"
click at [736, 370] on input "Age" at bounding box center [741, 363] width 102 height 32
type input "61"
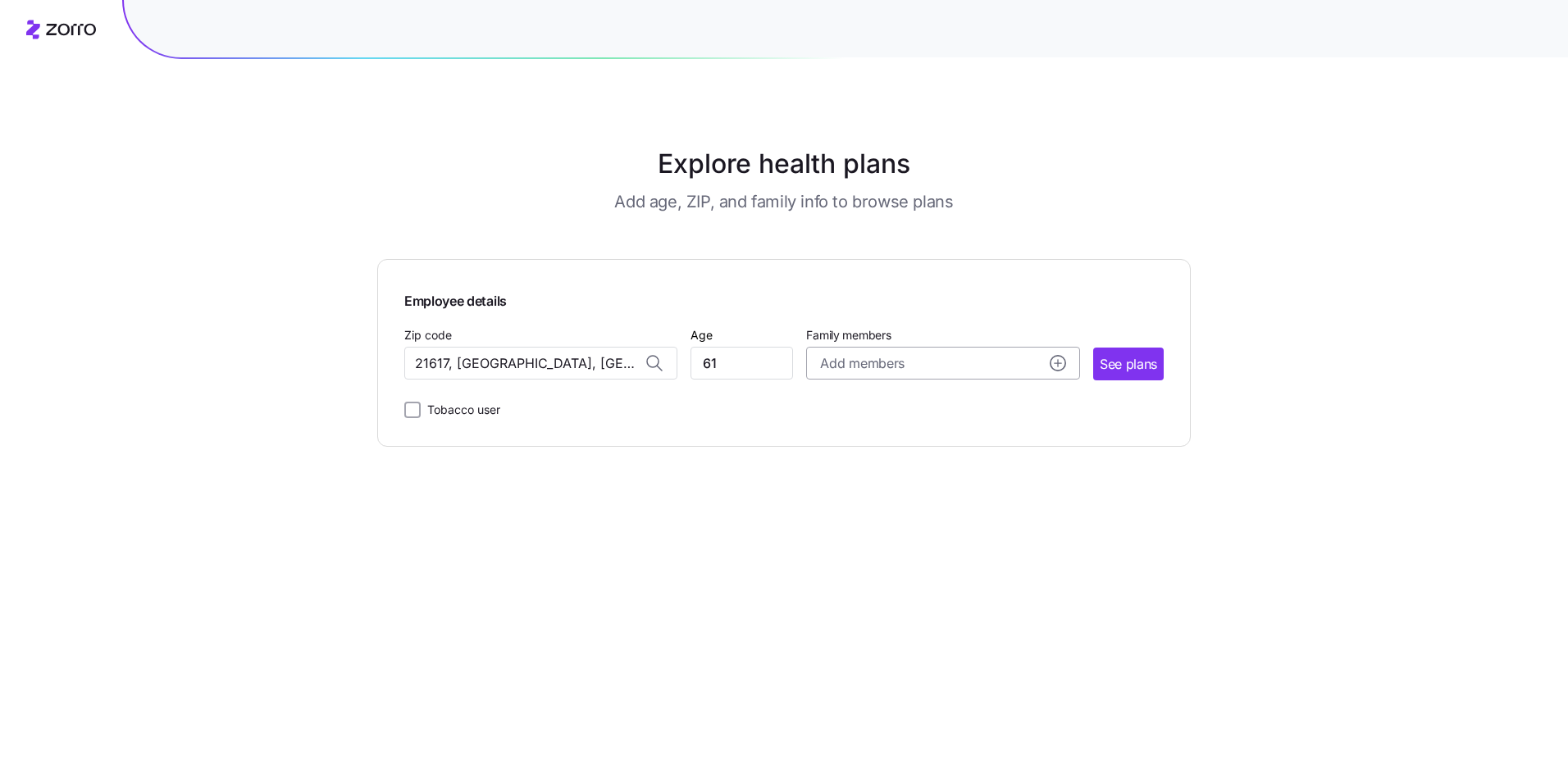
click at [1063, 363] on circle "add icon" at bounding box center [1058, 364] width 15 height 15
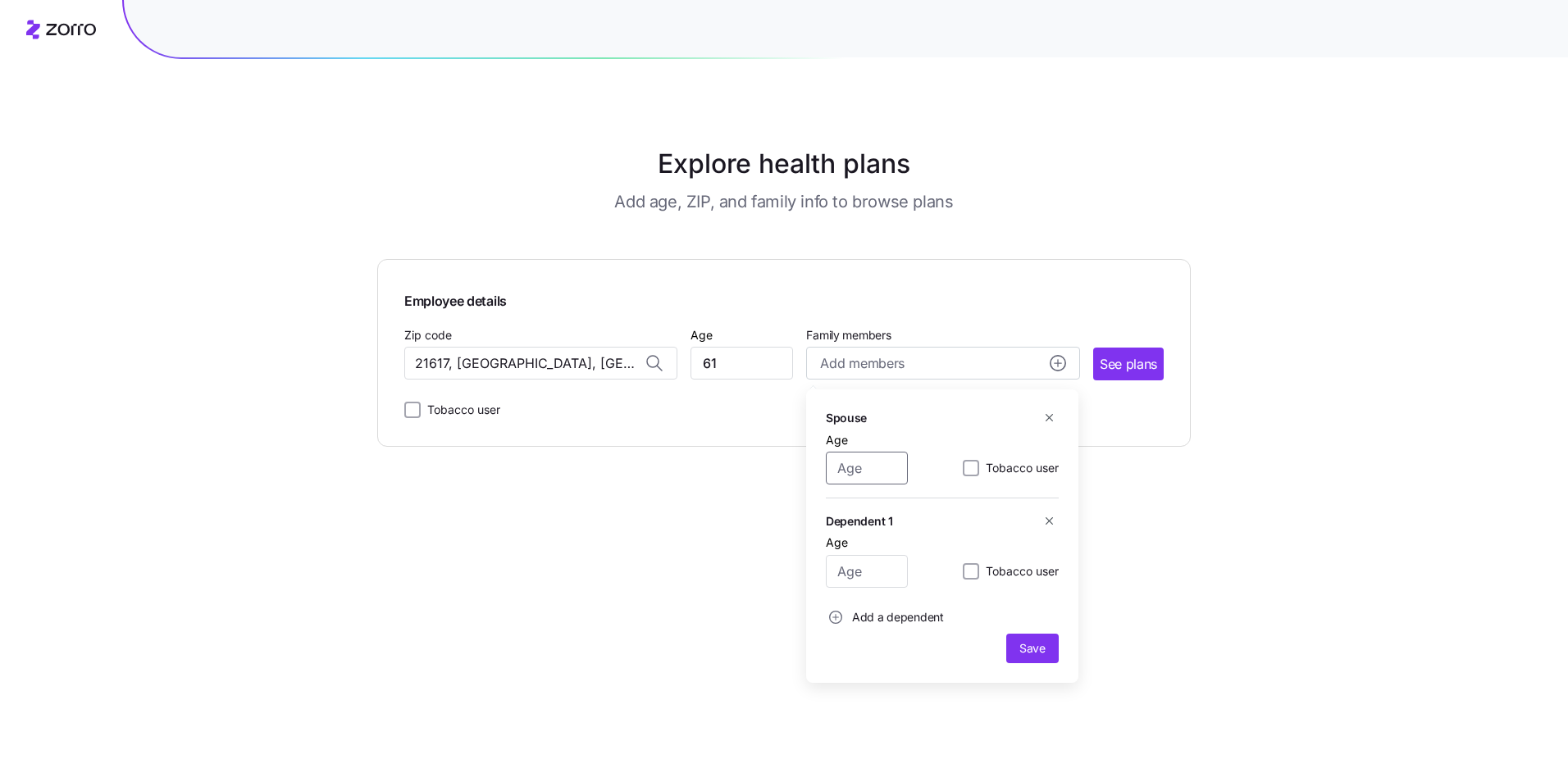
click at [876, 465] on input "Age" at bounding box center [867, 468] width 82 height 32
type input "59"
click at [1037, 647] on span "Save" at bounding box center [1032, 648] width 26 height 17
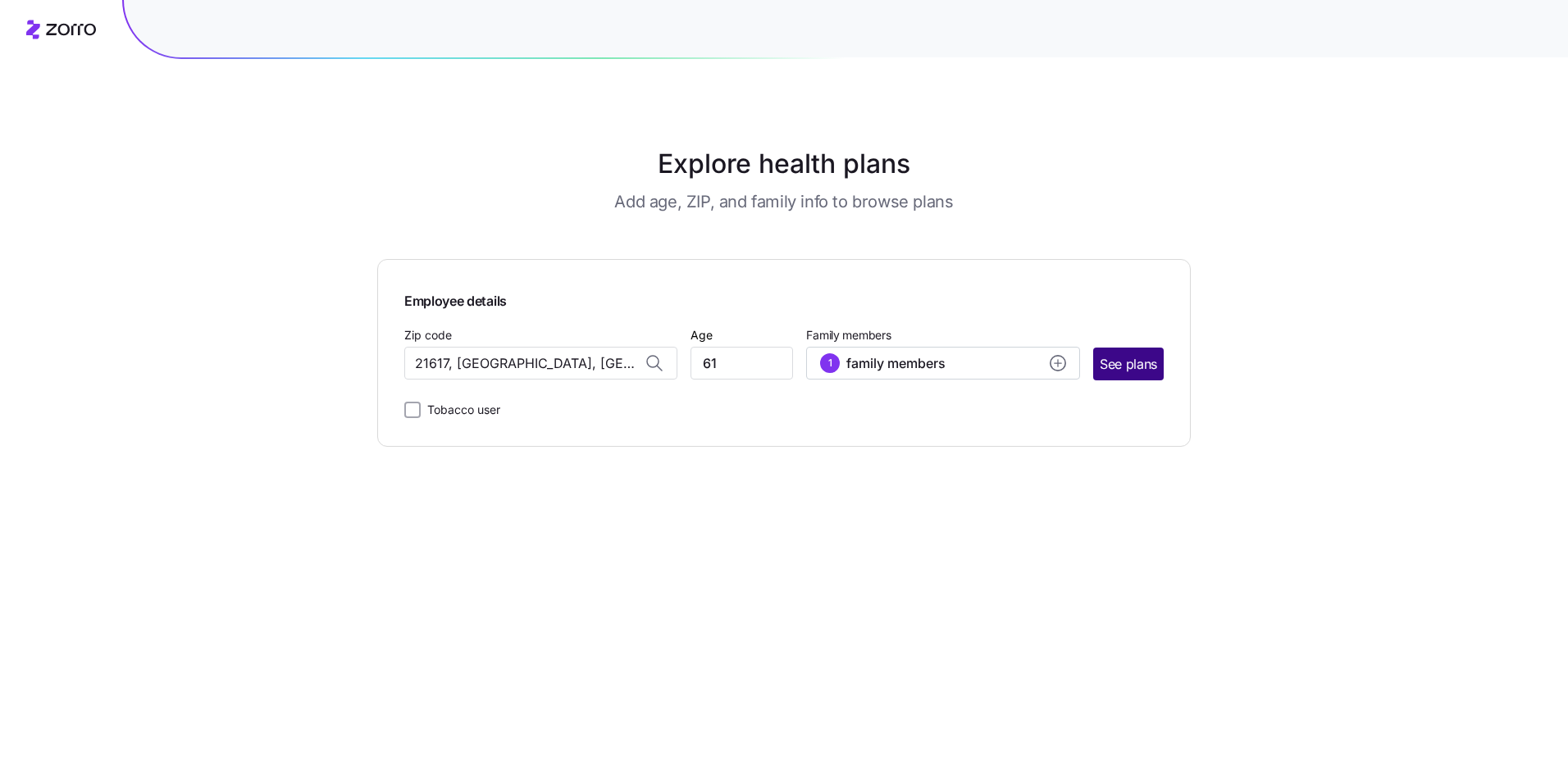
click at [1129, 359] on span "See plans" at bounding box center [1128, 365] width 58 height 20
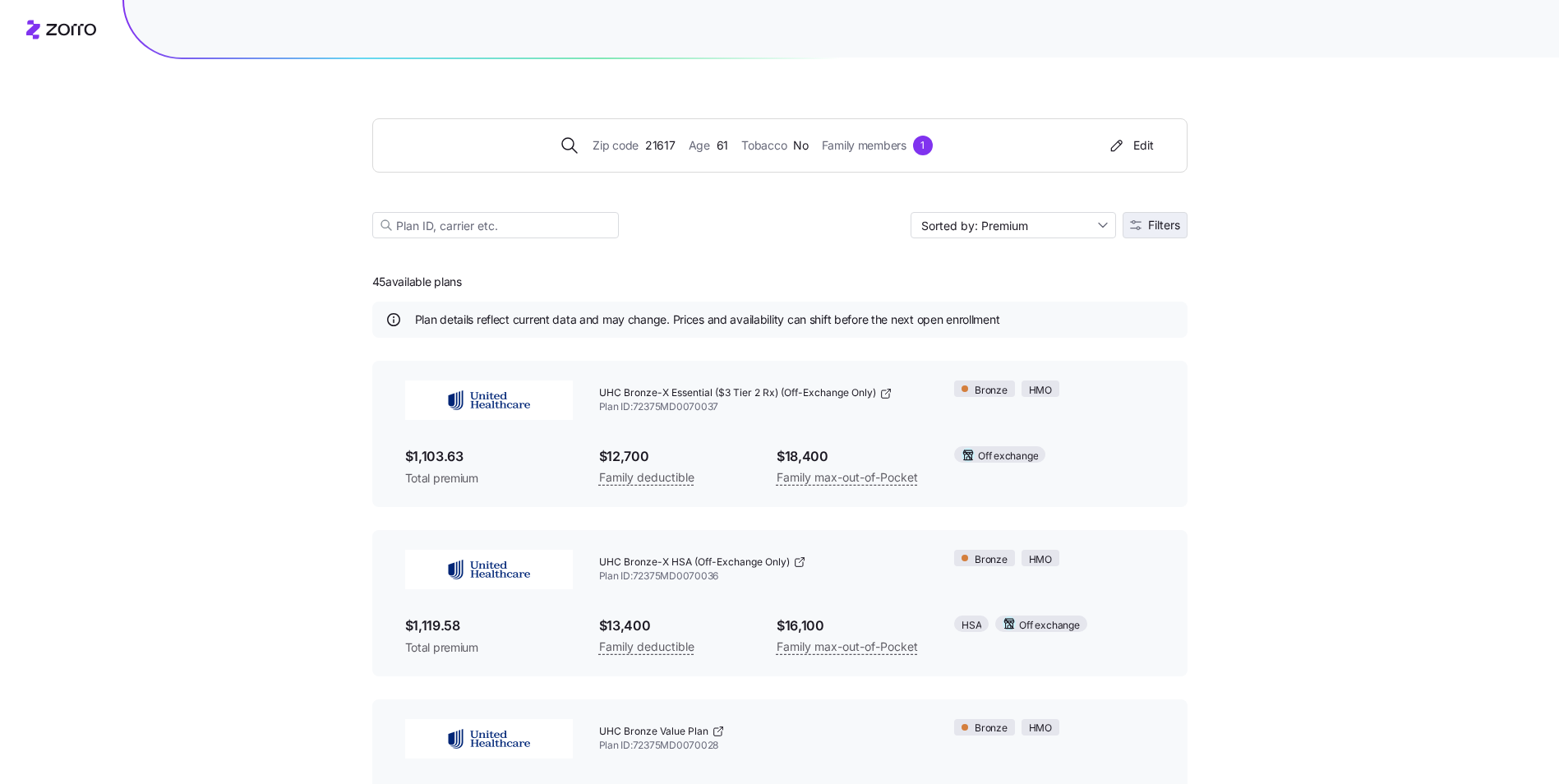
click at [1163, 222] on span "Filters" at bounding box center [1165, 225] width 32 height 11
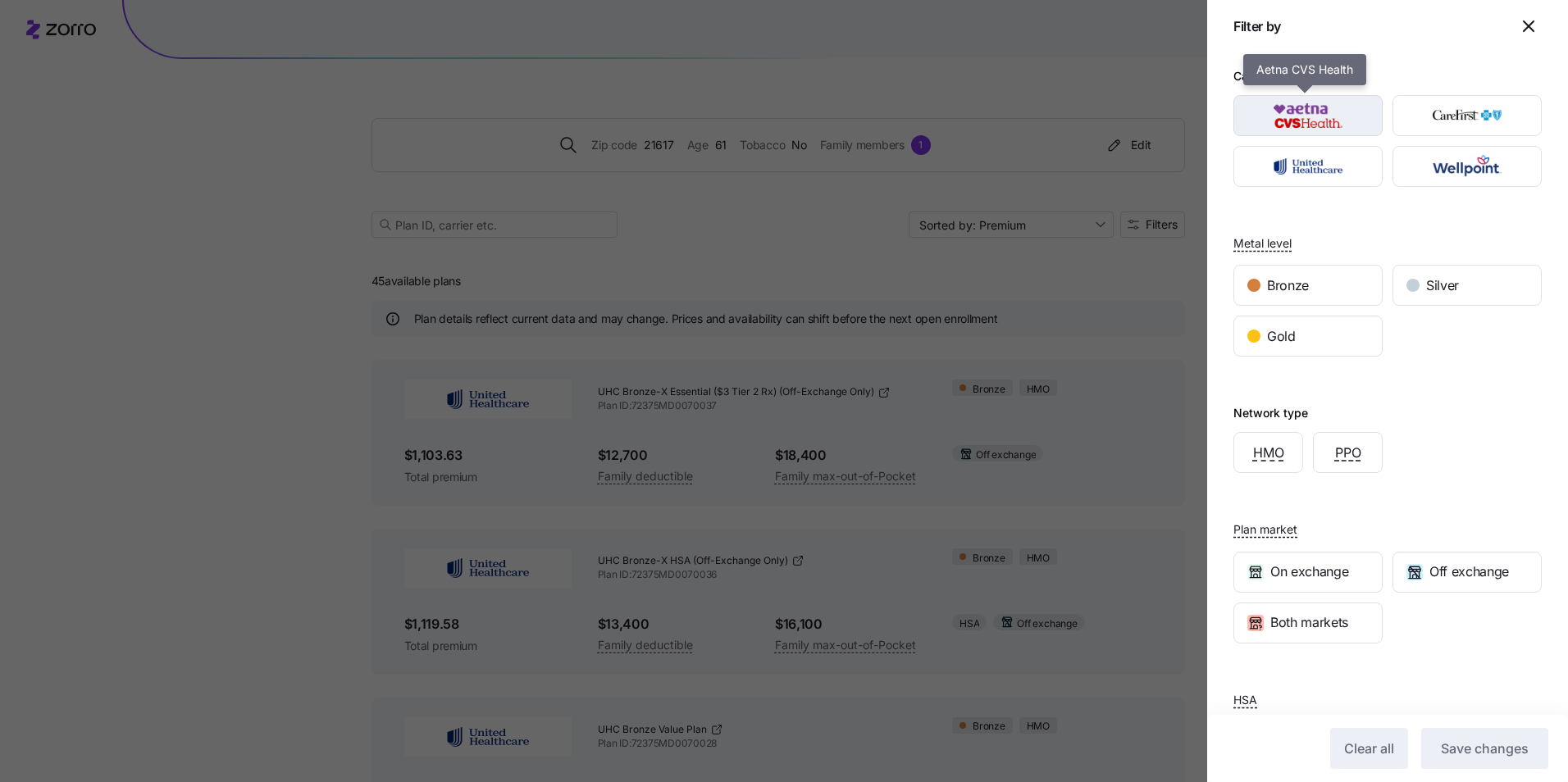
click at [1298, 118] on img "button" at bounding box center [1308, 115] width 121 height 32
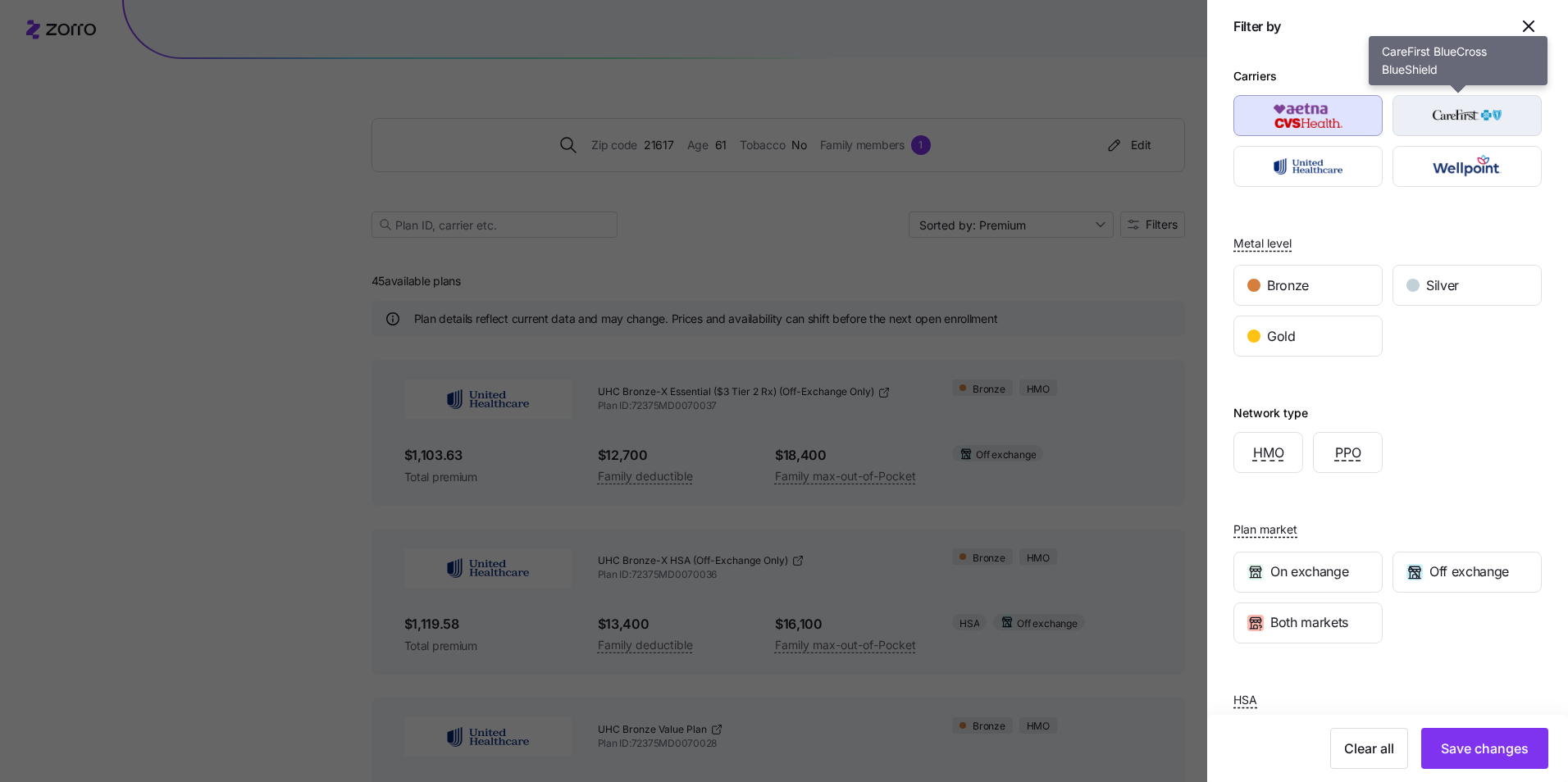
click at [1425, 110] on img "button" at bounding box center [1467, 115] width 121 height 32
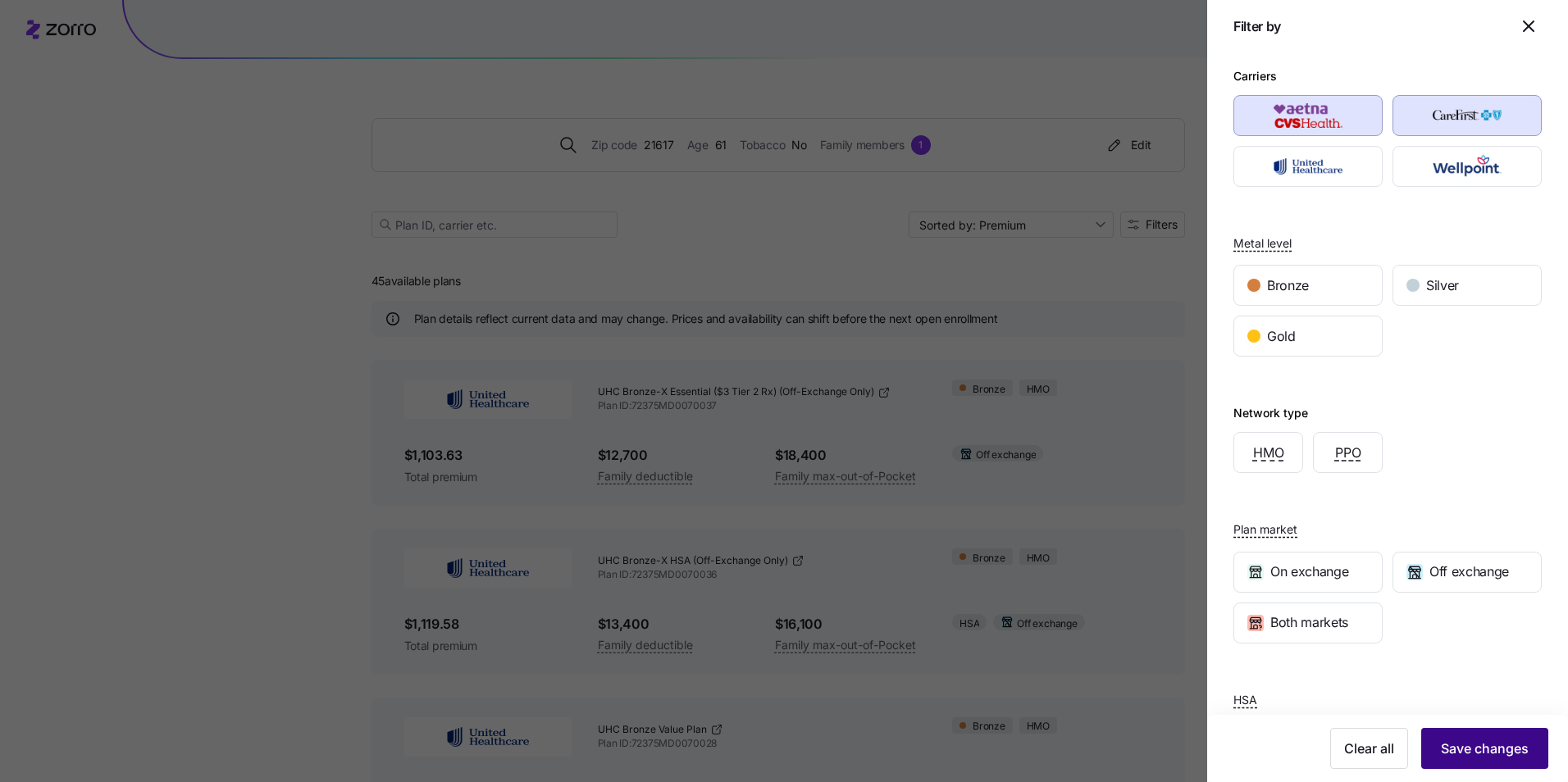
click at [1454, 750] on span "Save changes" at bounding box center [1484, 748] width 88 height 19
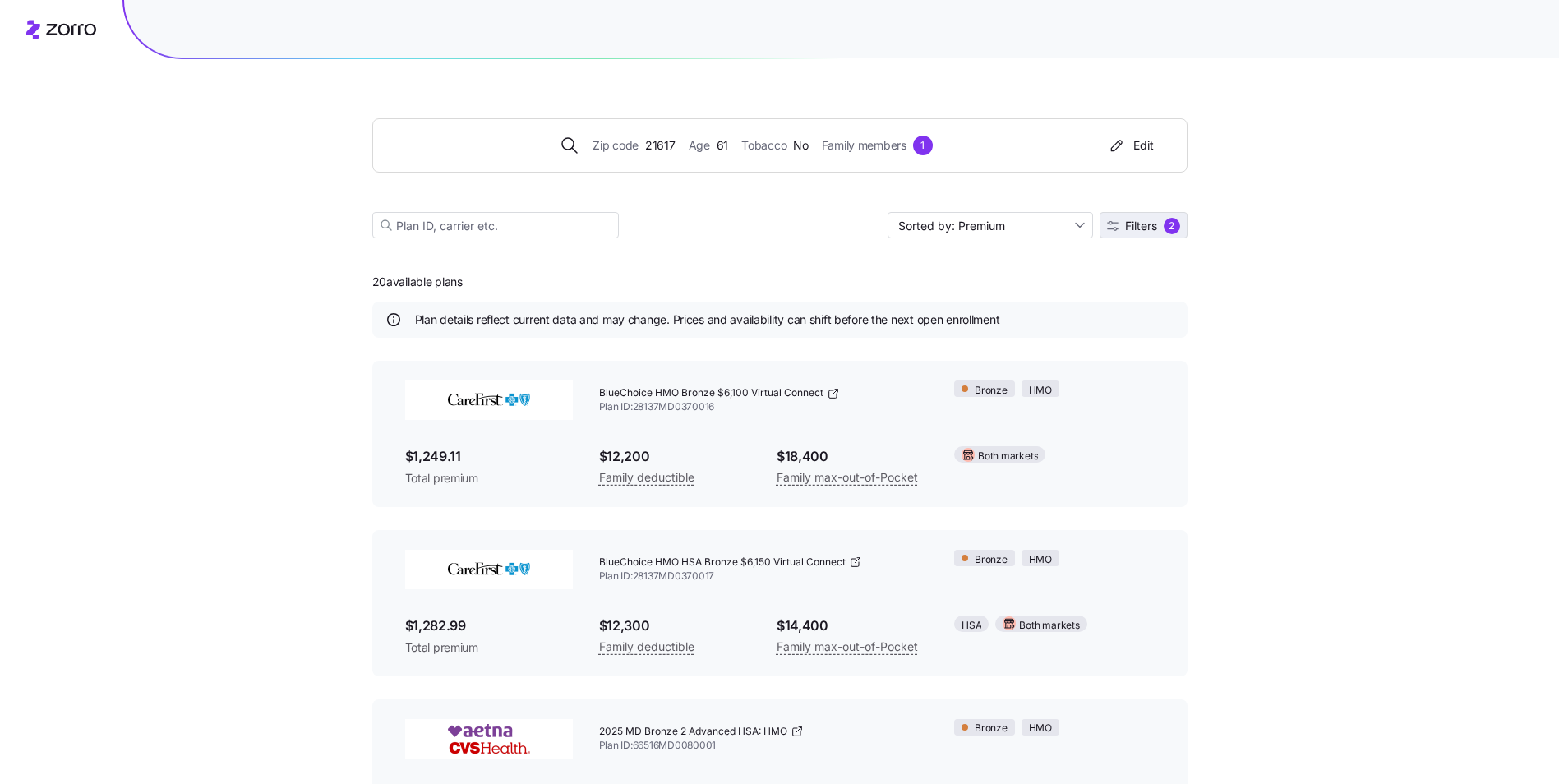
click at [1130, 229] on span "Filters" at bounding box center [1141, 226] width 32 height 11
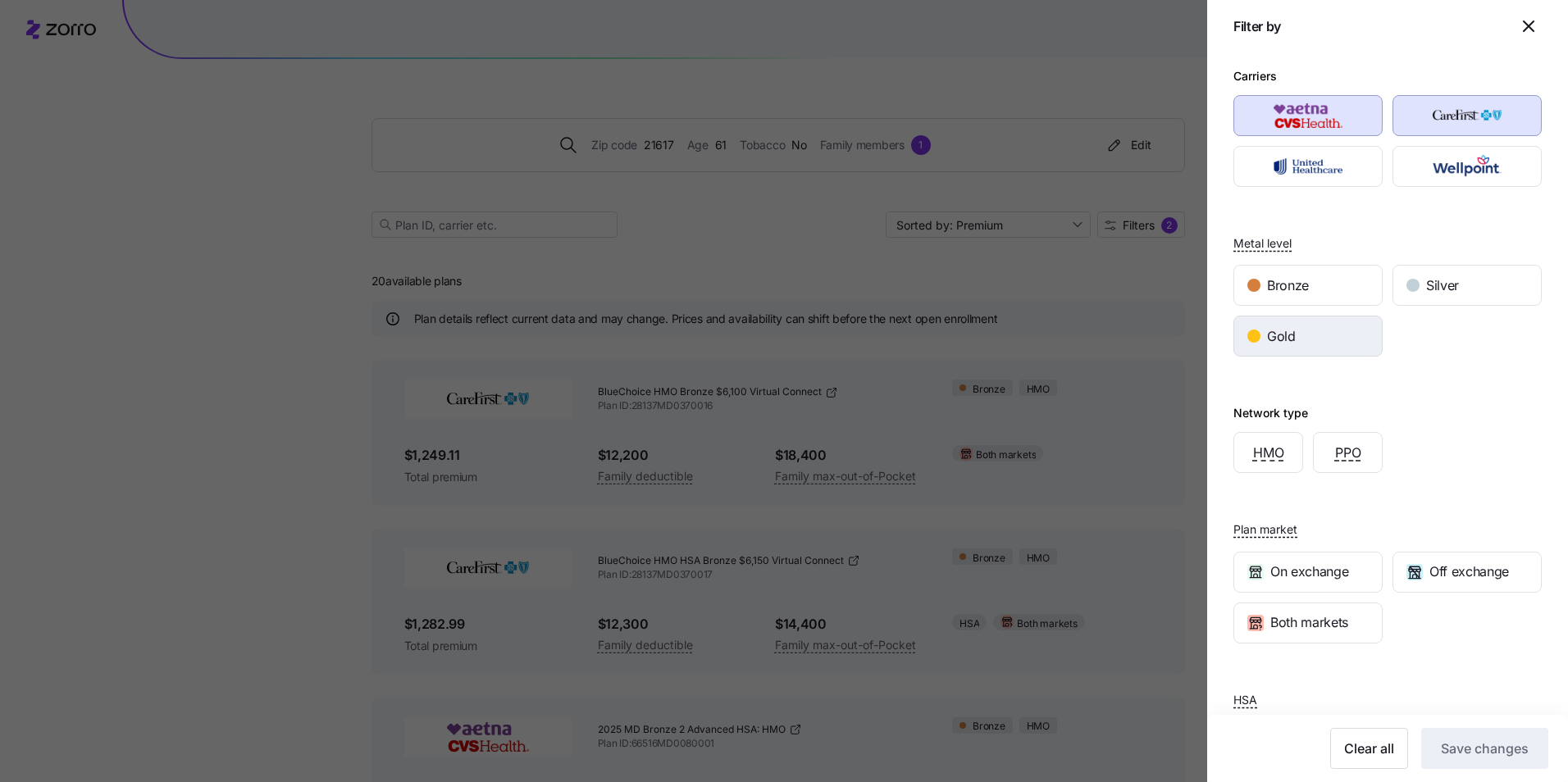
click at [1262, 334] on div "Gold" at bounding box center [1307, 336] width 148 height 39
click at [1459, 746] on span "Save changes" at bounding box center [1484, 748] width 88 height 19
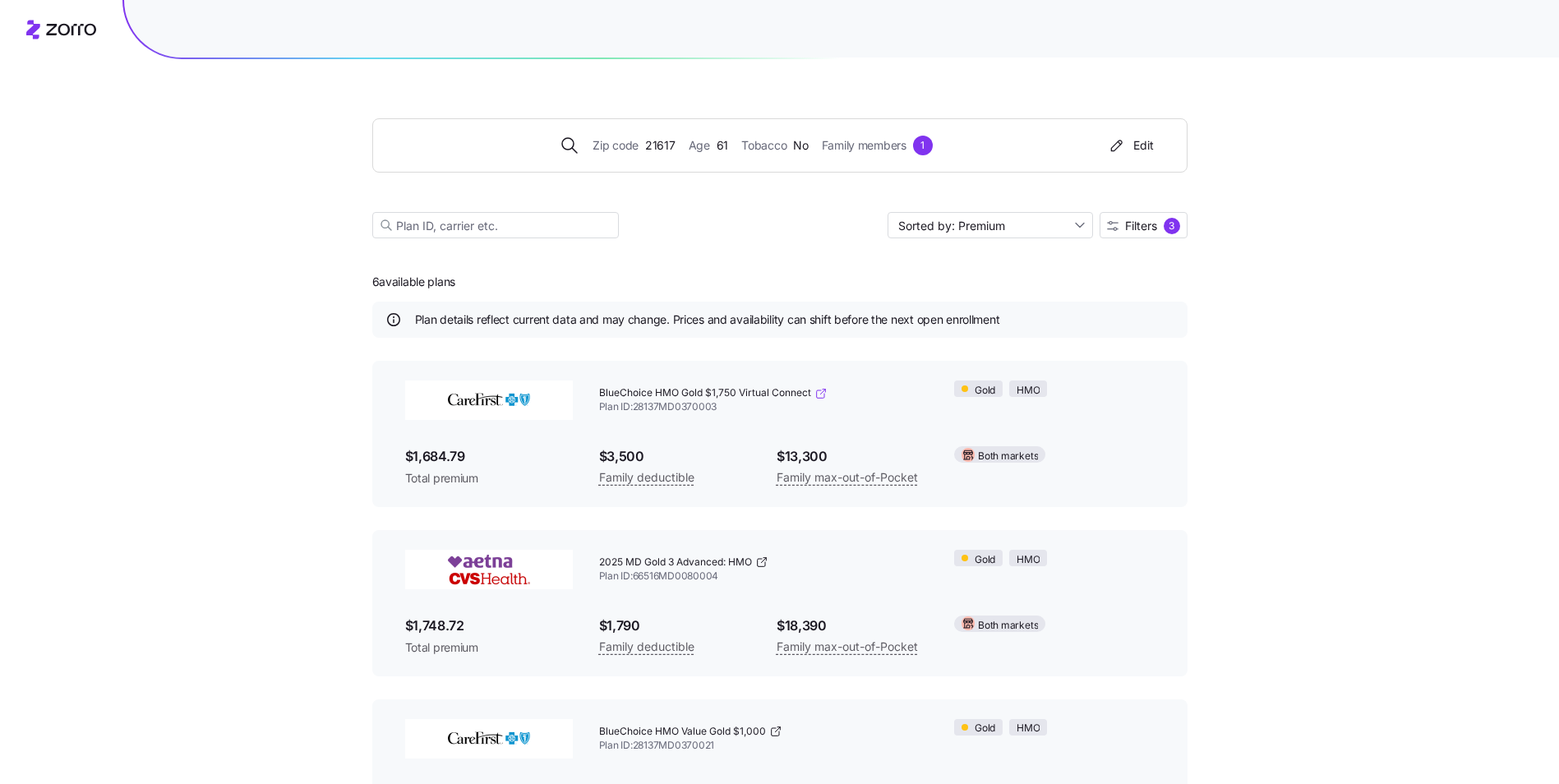
click at [820, 392] on icon at bounding box center [821, 393] width 13 height 13
